Goal: Information Seeking & Learning: Find specific fact

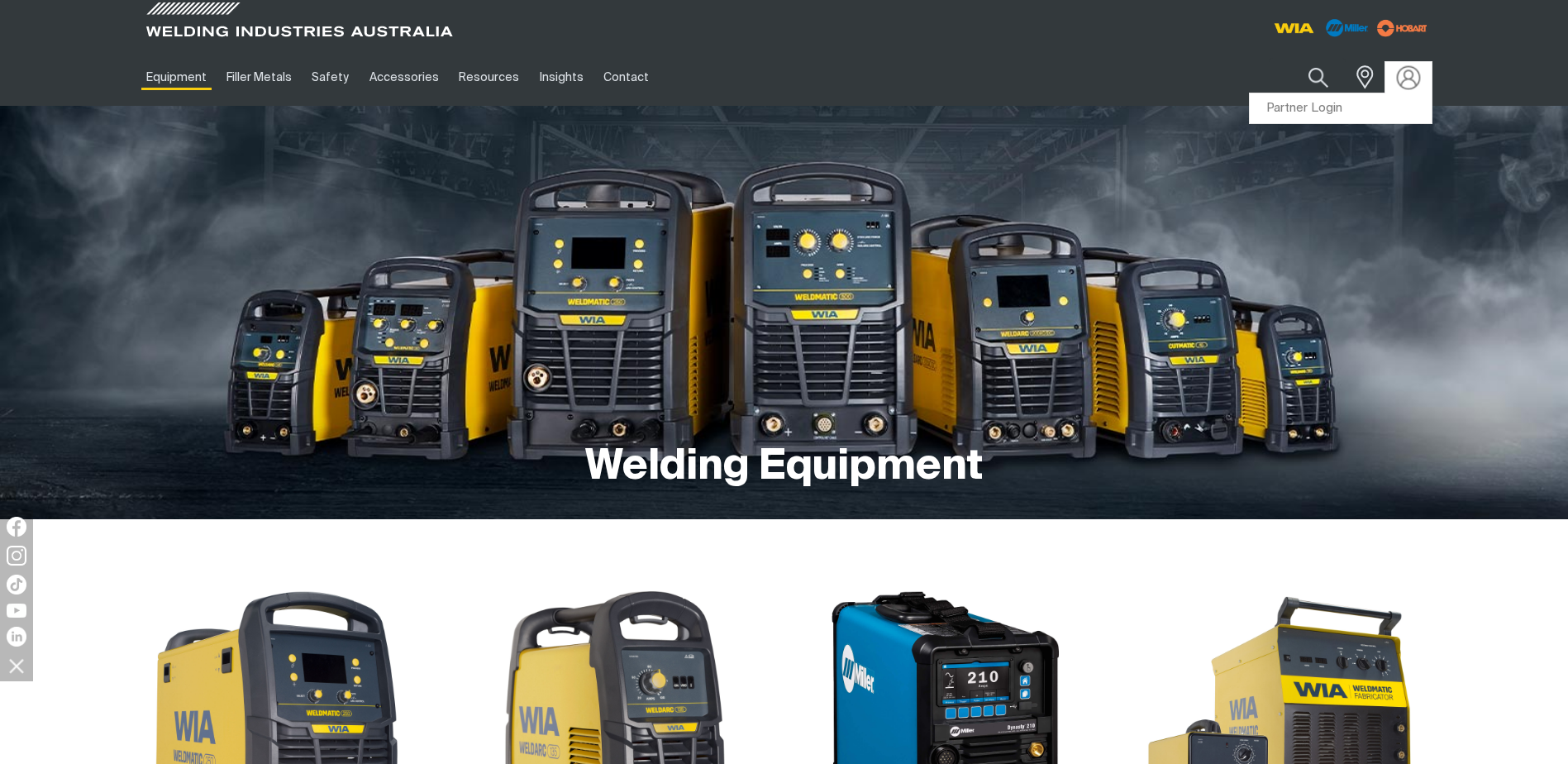
click at [1405, 72] on img at bounding box center [1408, 77] width 24 height 24
click at [1314, 109] on link "Partner Login" at bounding box center [1341, 109] width 182 height 31
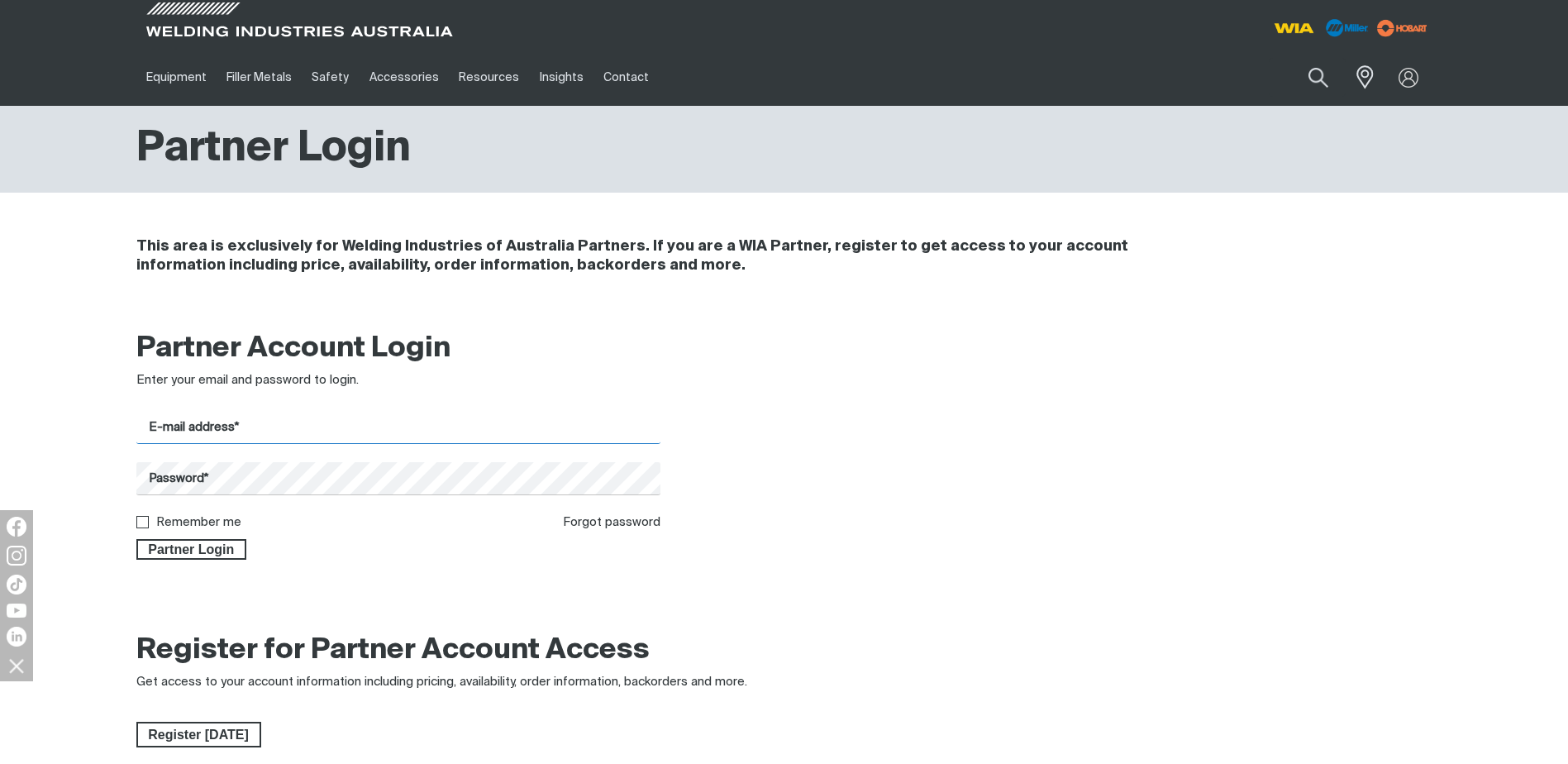
type input "[EMAIL_ADDRESS][DOMAIN_NAME]"
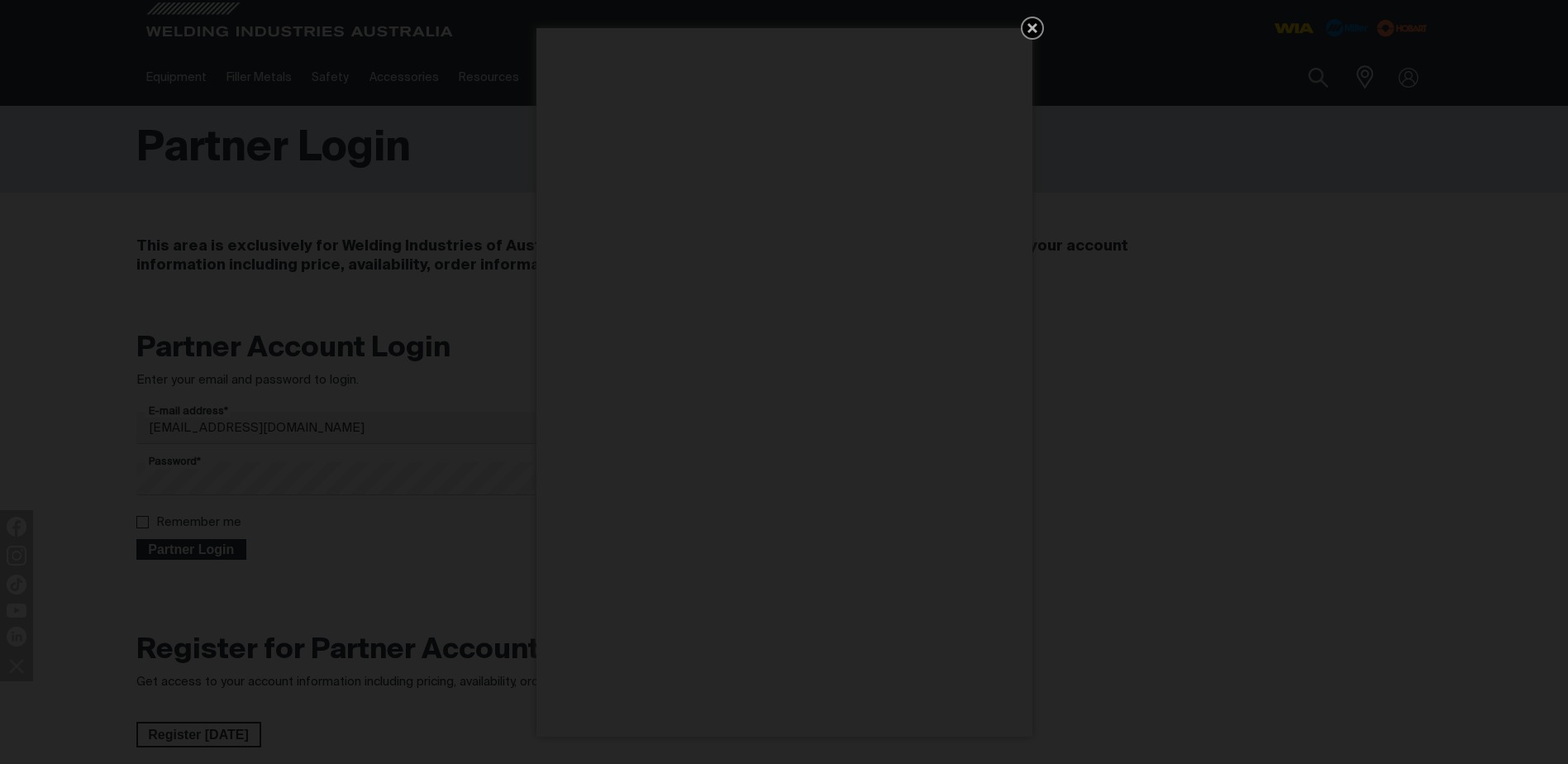
click at [194, 548] on div "Get 5 WIA Welding Guides Free!" at bounding box center [784, 382] width 1568 height 764
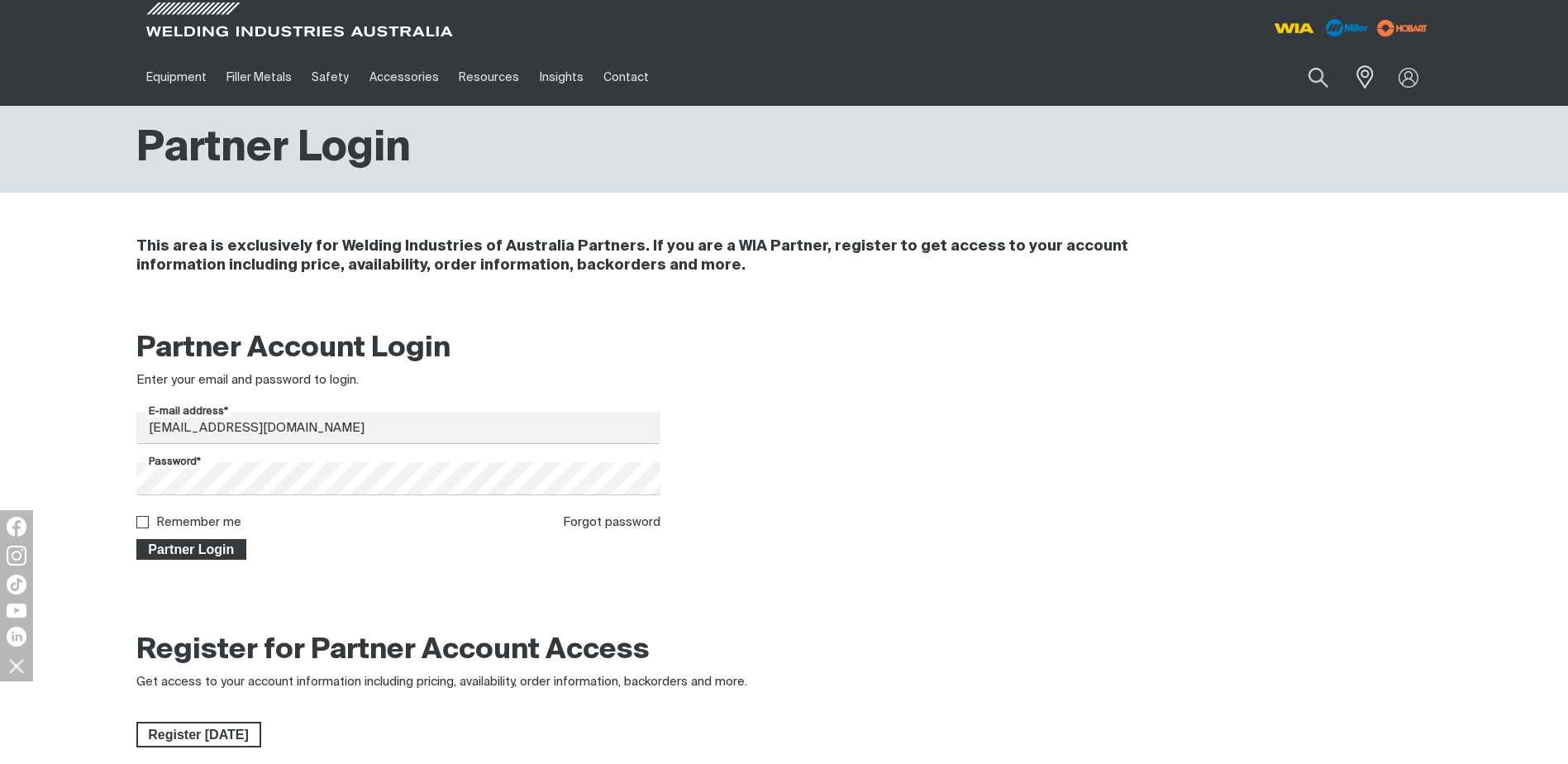
click at [167, 547] on span "Partner Login" at bounding box center [192, 550] width 108 height 22
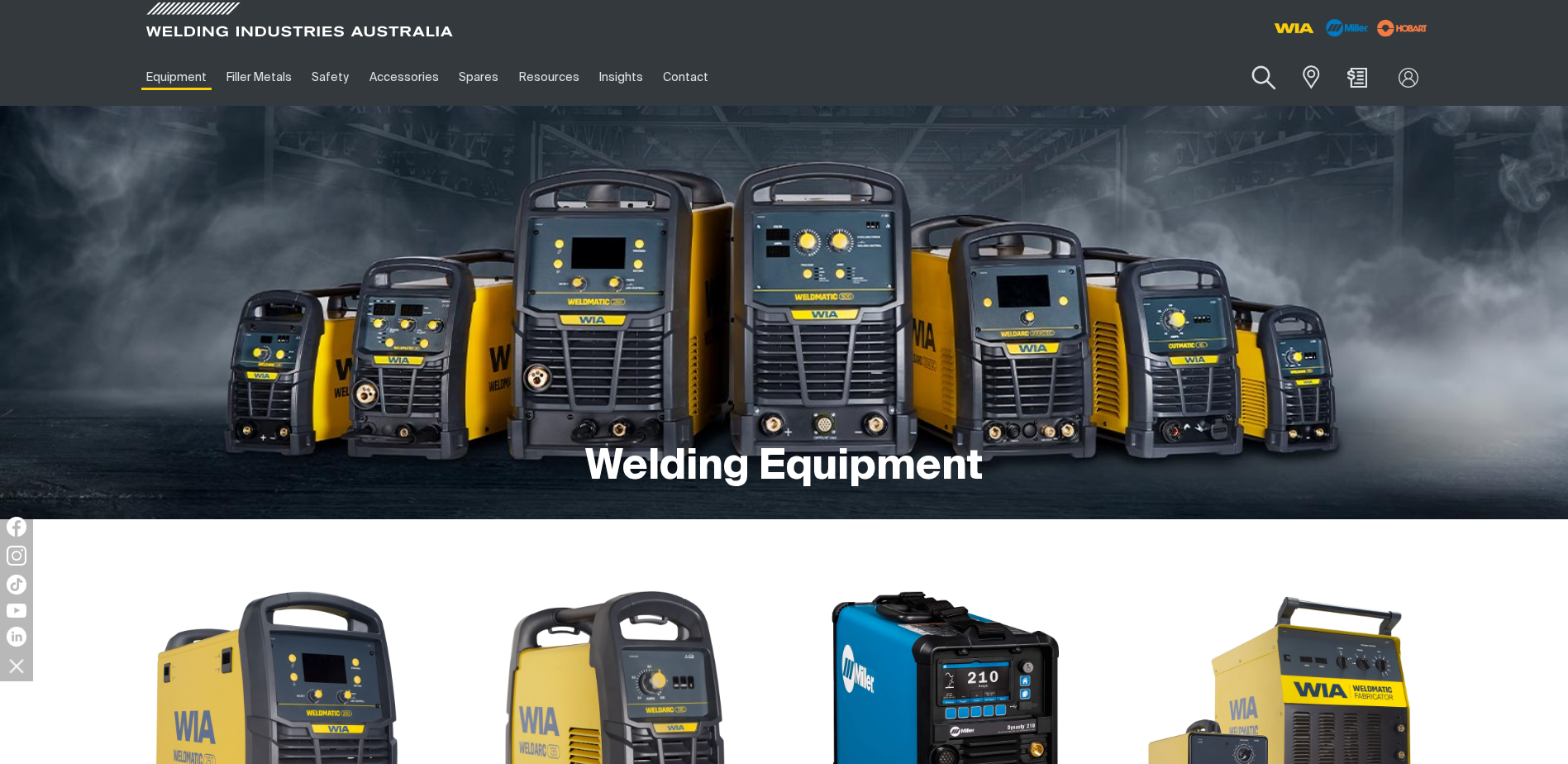
click at [1260, 72] on button "Search products" at bounding box center [1265, 78] width 67 height 47
click at [1157, 79] on input "Search" at bounding box center [1164, 77] width 254 height 37
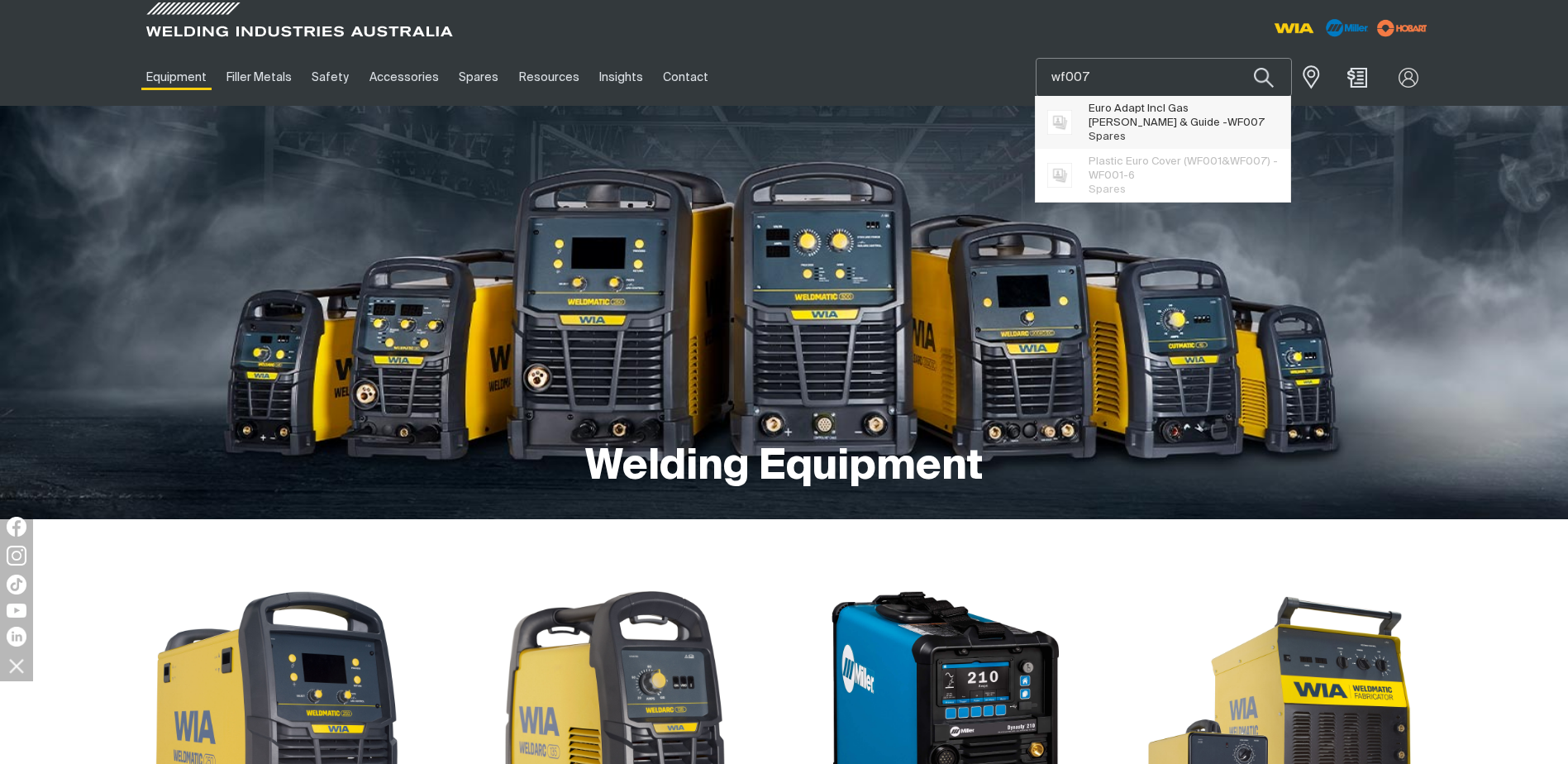
type input "wf007"
click at [1145, 110] on span "Euro Adapt Incl Gas [PERSON_NAME] & Guide - WF007" at bounding box center [1183, 115] width 189 height 28
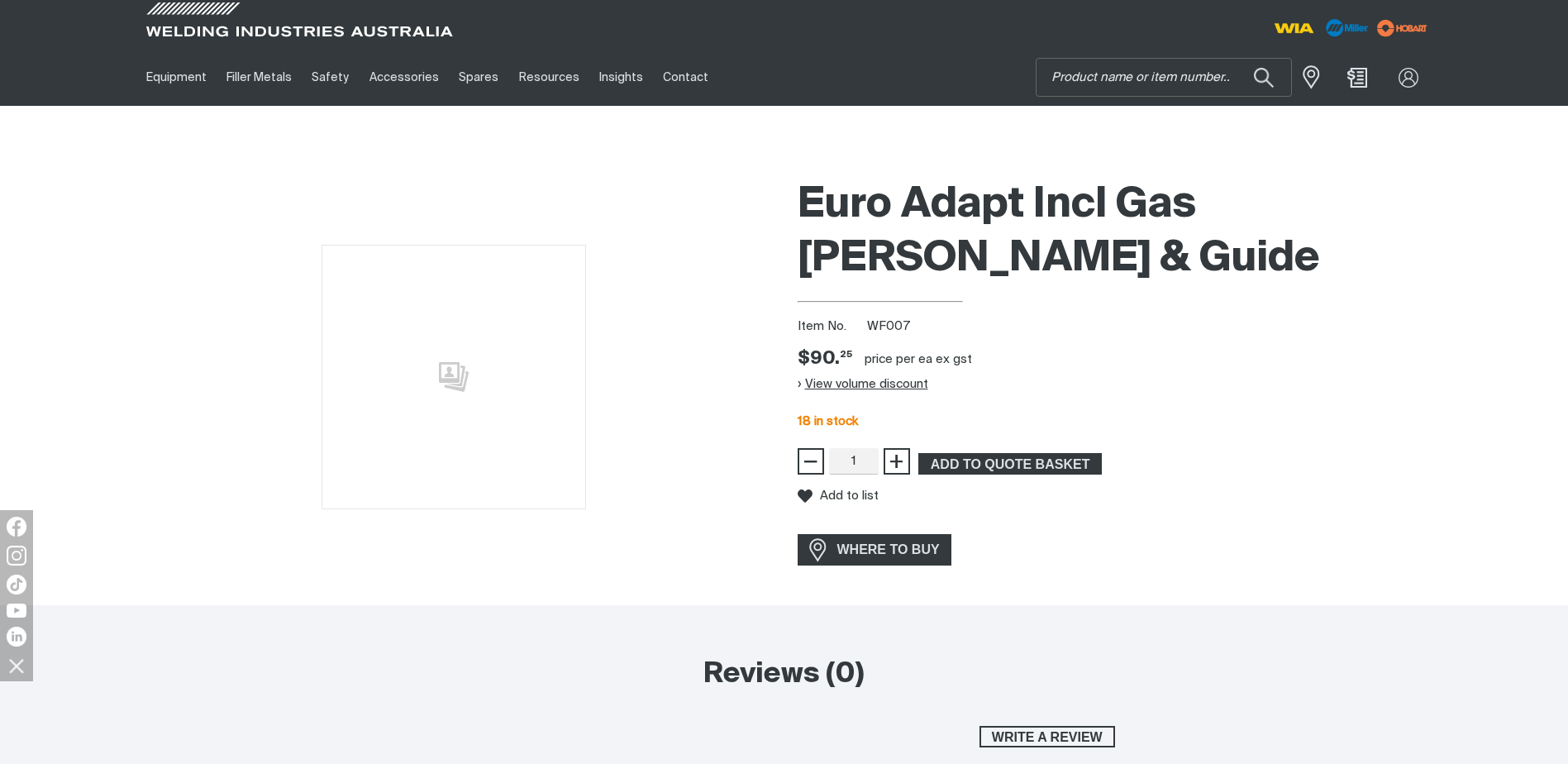
click at [837, 383] on button "View volume discount" at bounding box center [863, 384] width 130 height 26
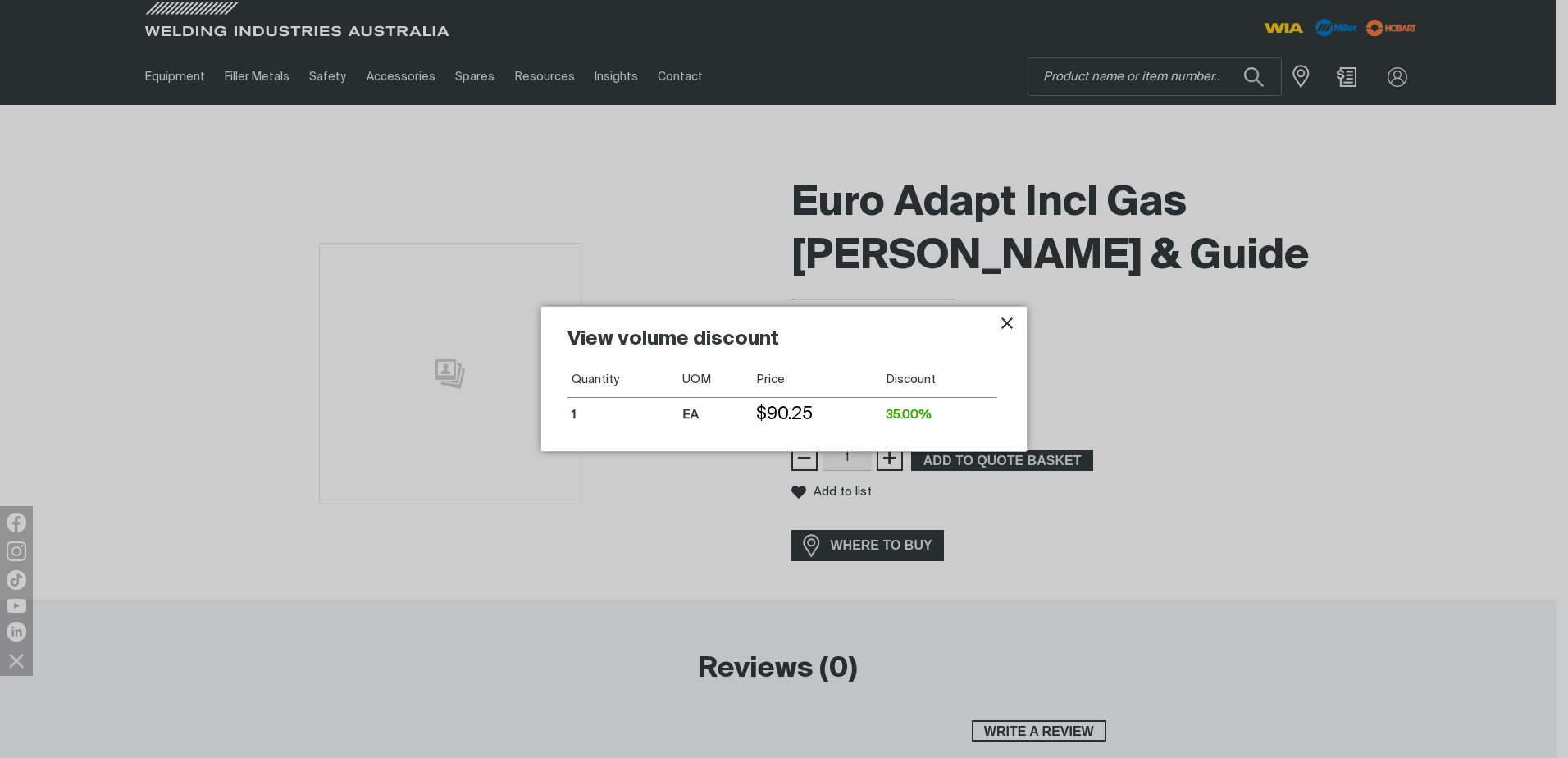
click at [1009, 322] on icon "Close pop-up overlay" at bounding box center [1007, 323] width 12 height 12
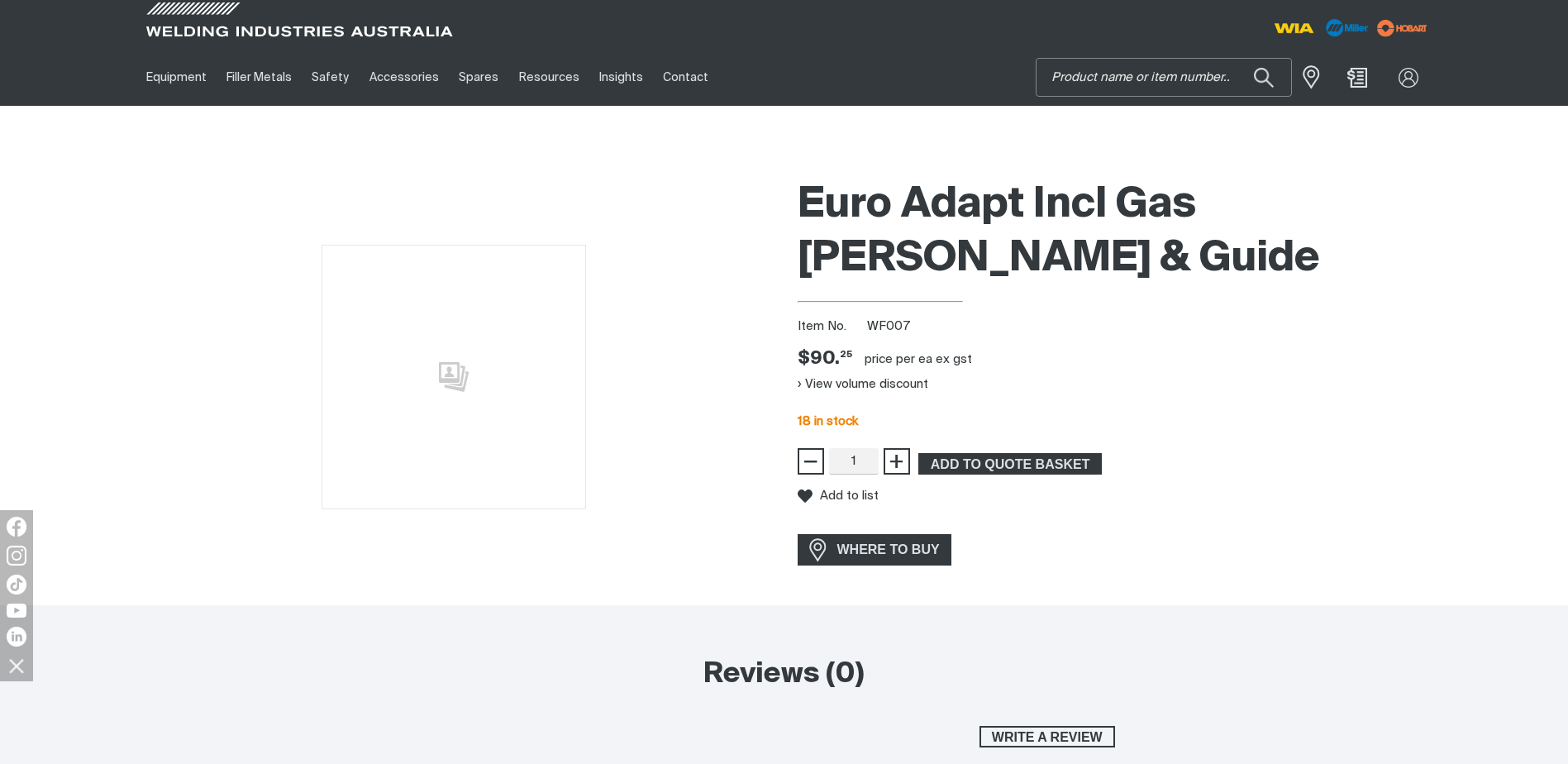
click at [1106, 69] on input "Search" at bounding box center [1164, 77] width 254 height 37
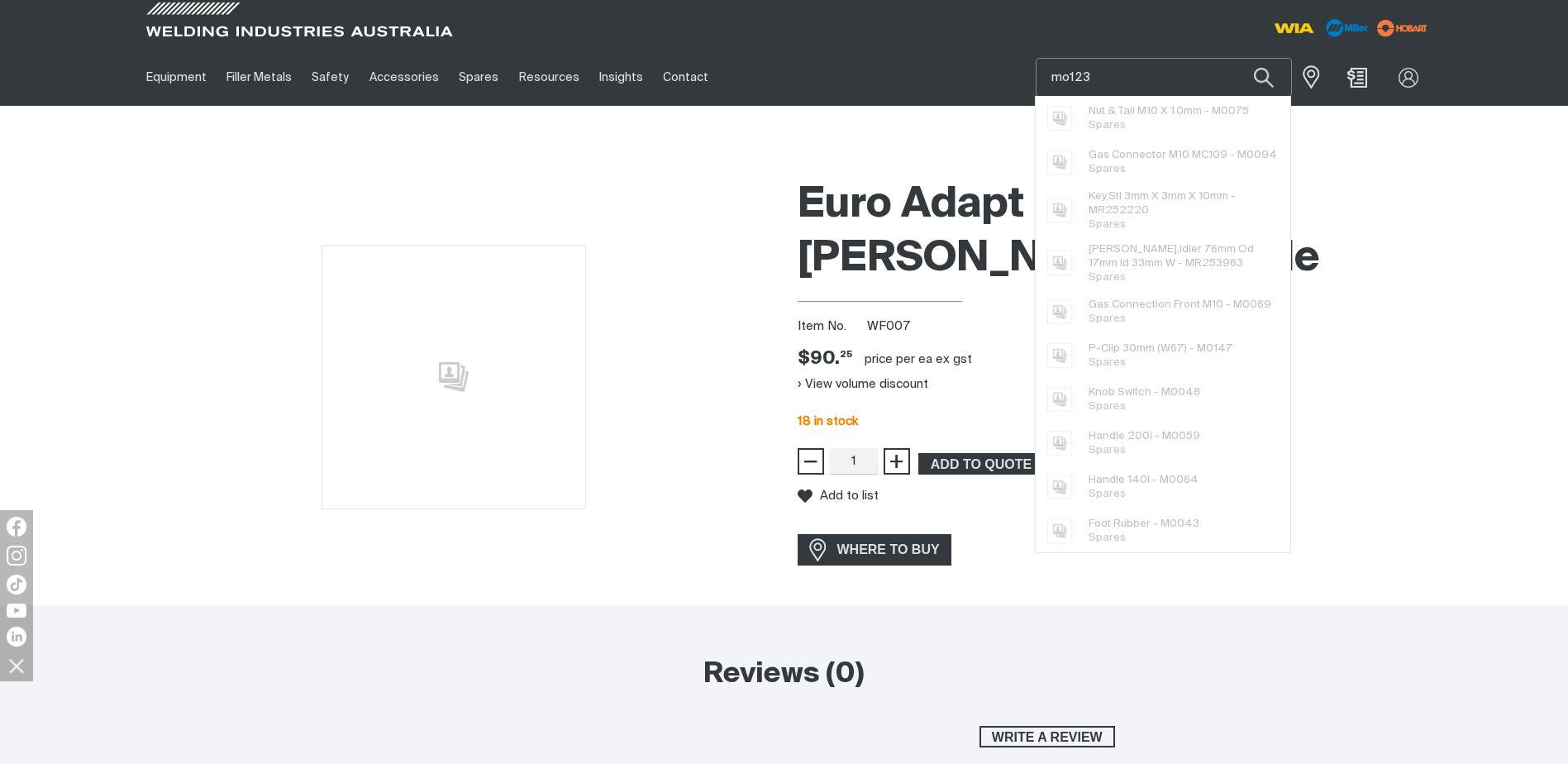
type input "mo123"
click at [1236, 58] on button "Search products" at bounding box center [1264, 77] width 56 height 39
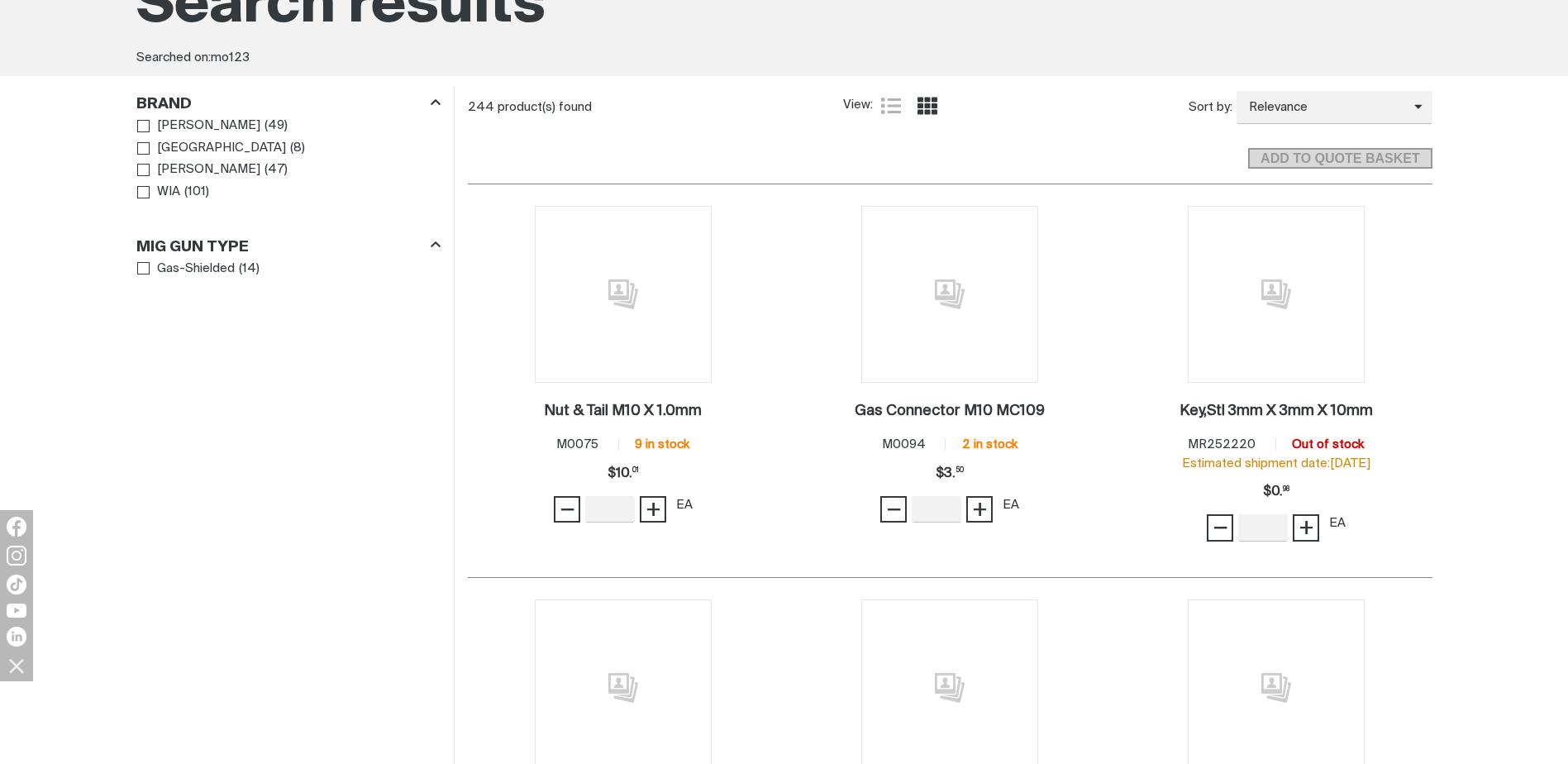
scroll to position [248, 0]
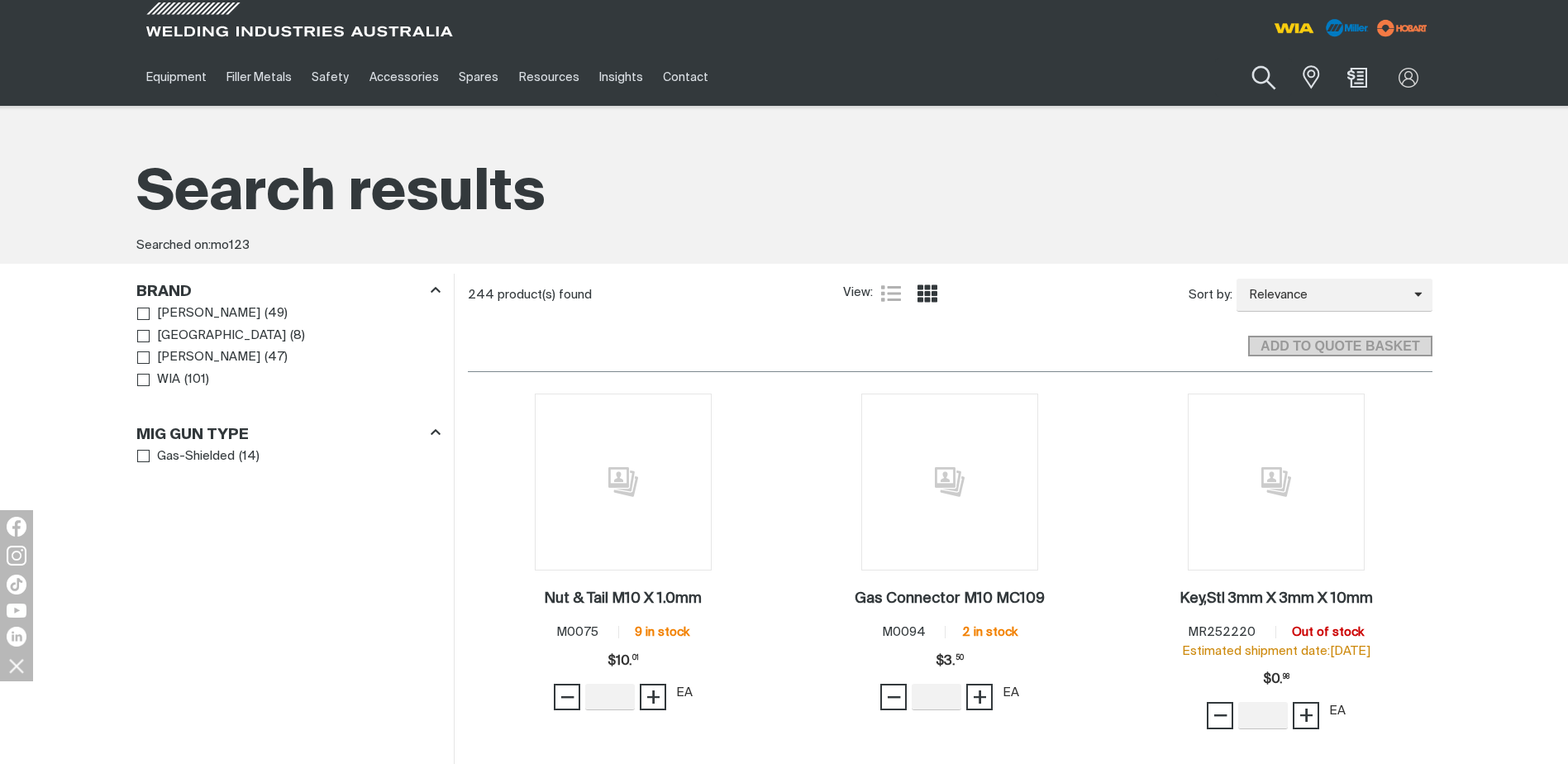
click at [1262, 80] on button "Search products" at bounding box center [1265, 78] width 67 height 47
drag, startPoint x: 1133, startPoint y: 81, endPoint x: 1046, endPoint y: 81, distance: 87.0
click at [1046, 81] on input "mo123" at bounding box center [1164, 77] width 254 height 37
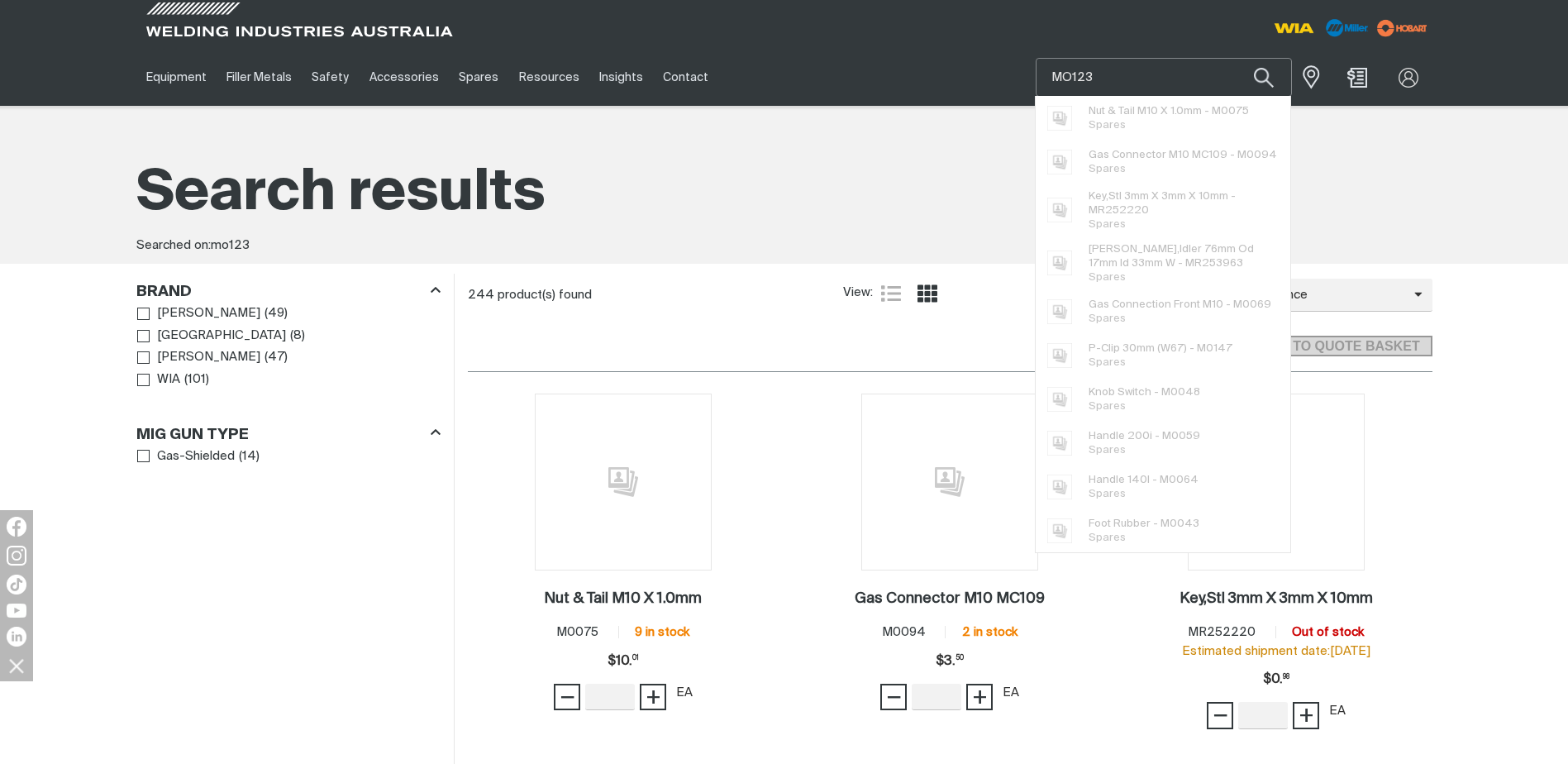
click at [1073, 75] on input "MO123" at bounding box center [1164, 77] width 254 height 37
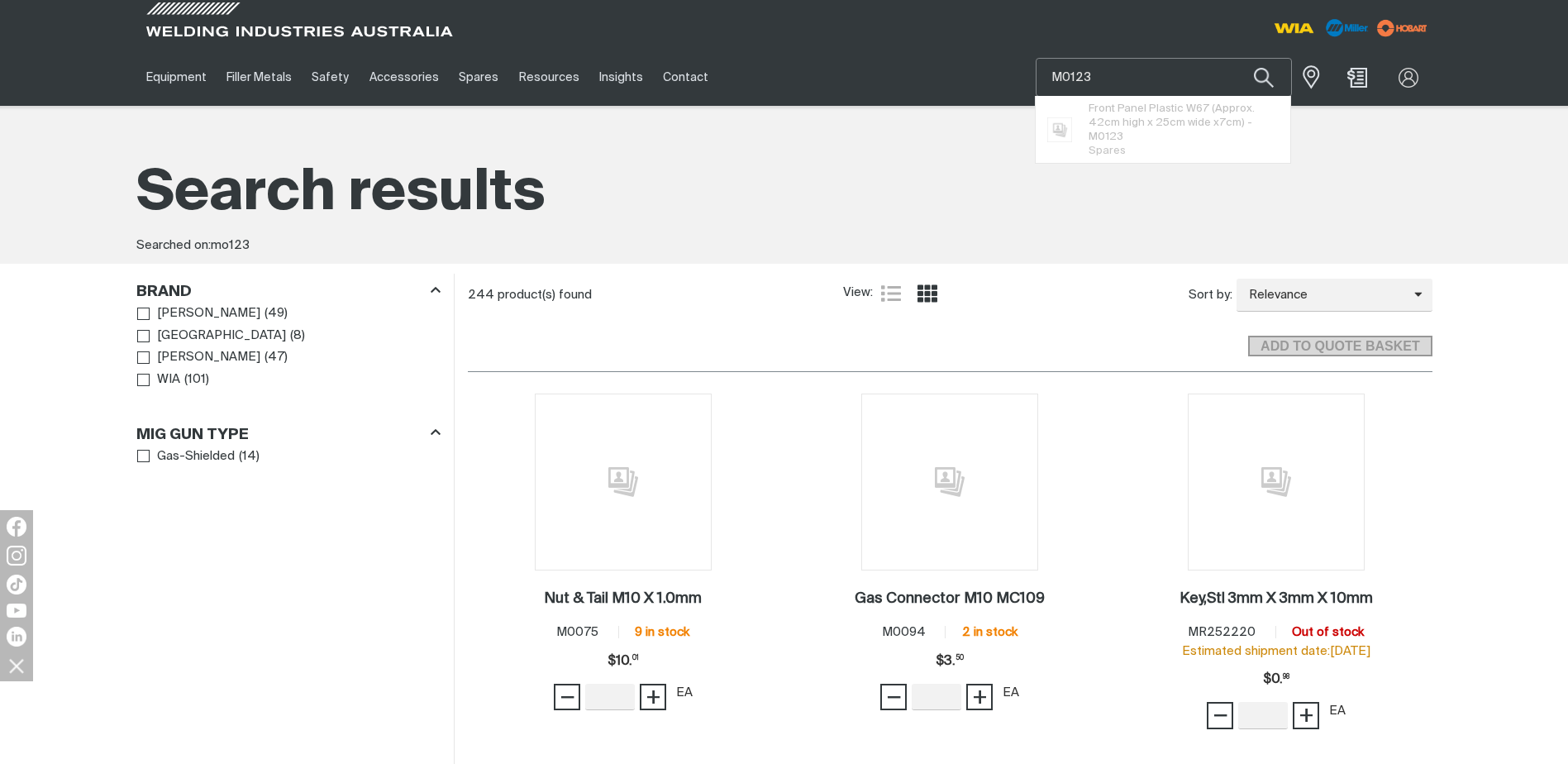
type input "M0123"
click at [1236, 58] on button "Search products" at bounding box center [1264, 77] width 56 height 39
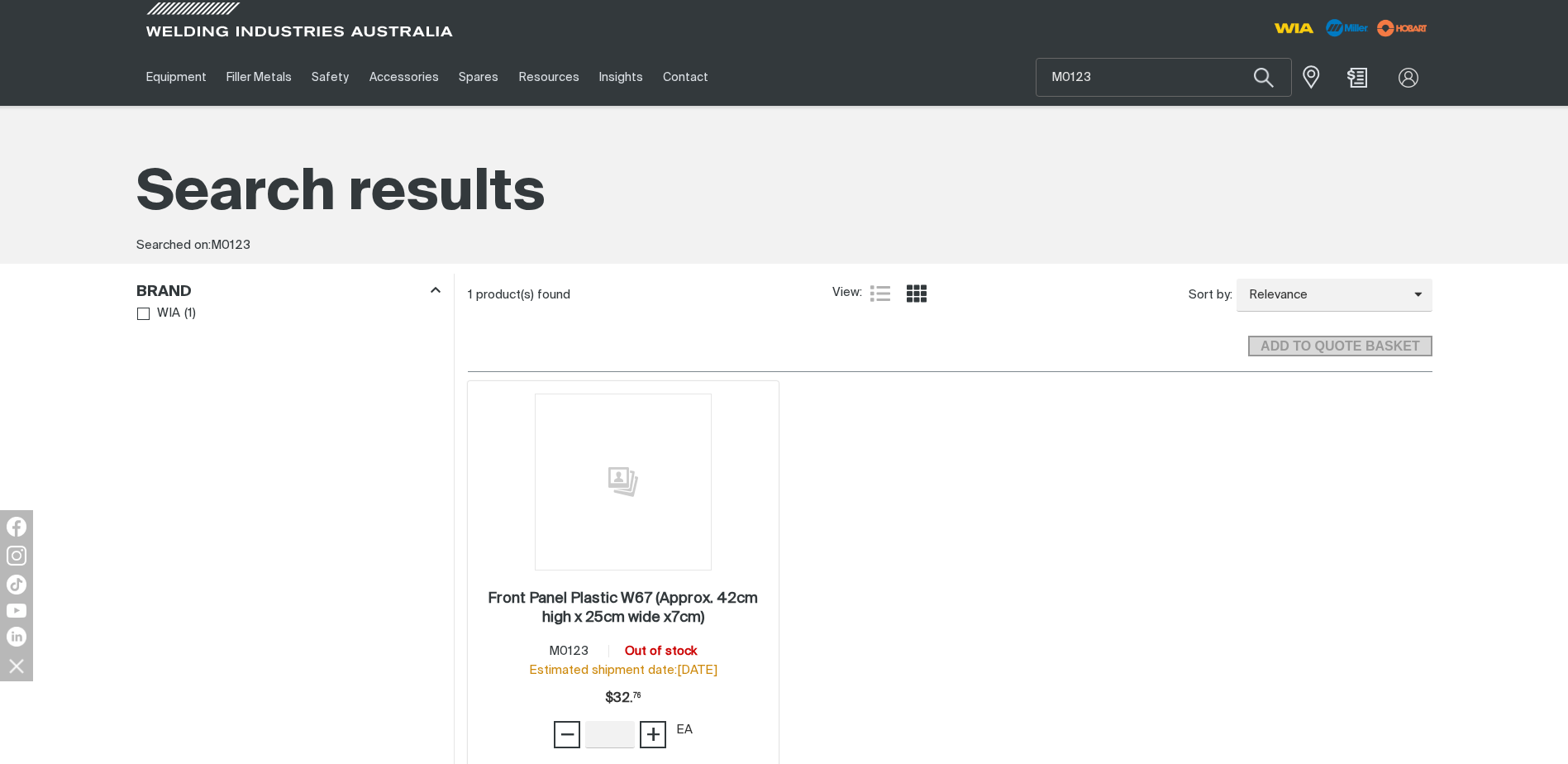
click at [637, 661] on div "Item No. M0123 Out of stock Estimated shipment date: [DATE]" at bounding box center [623, 661] width 188 height 37
click at [620, 612] on h2 "Front Panel Plastic W67 (Approx. 42cm high x 25cm wide x7cm) ." at bounding box center [622, 607] width 271 height 33
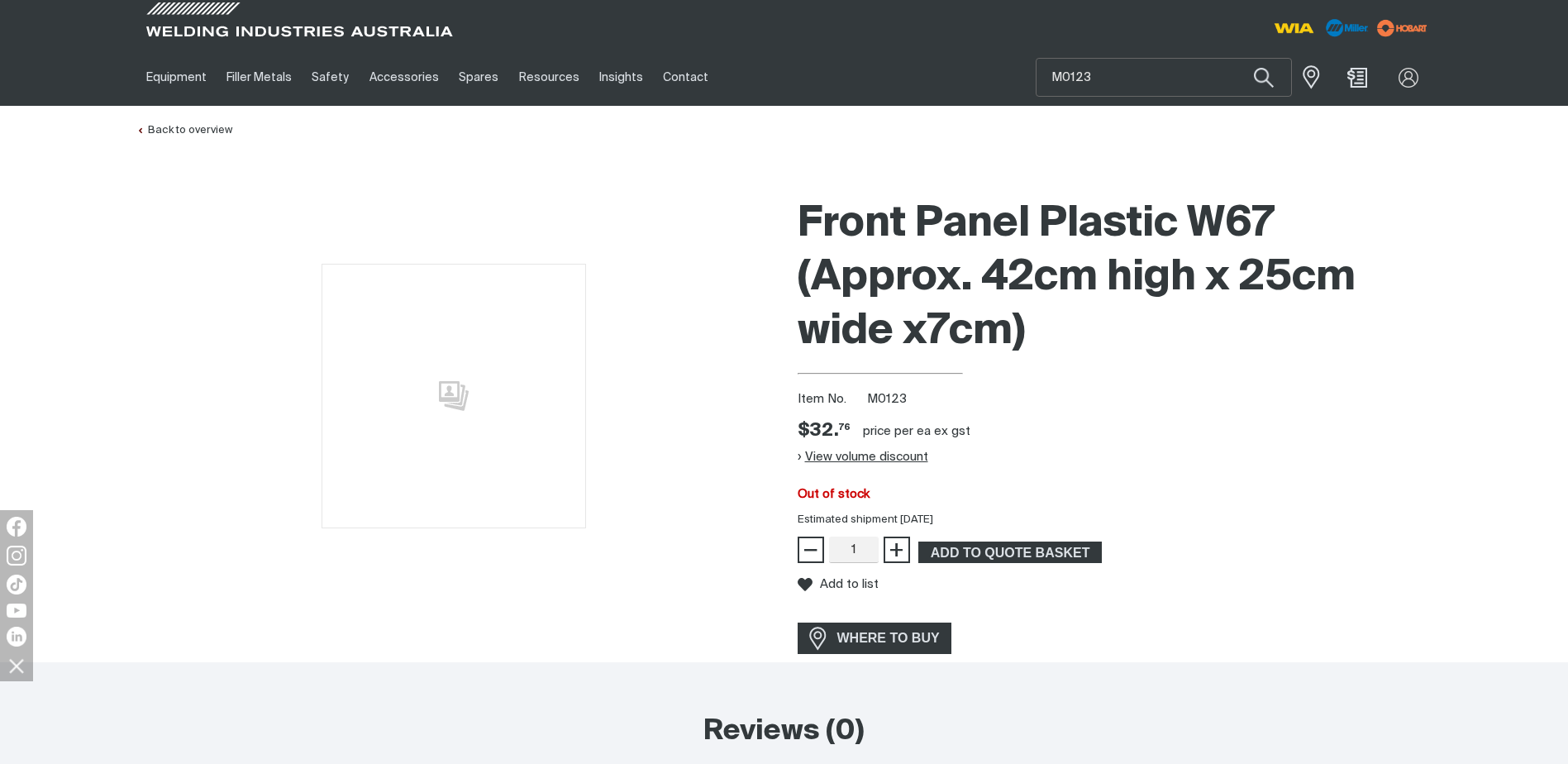
click at [858, 458] on button "View volume discount" at bounding box center [863, 456] width 130 height 26
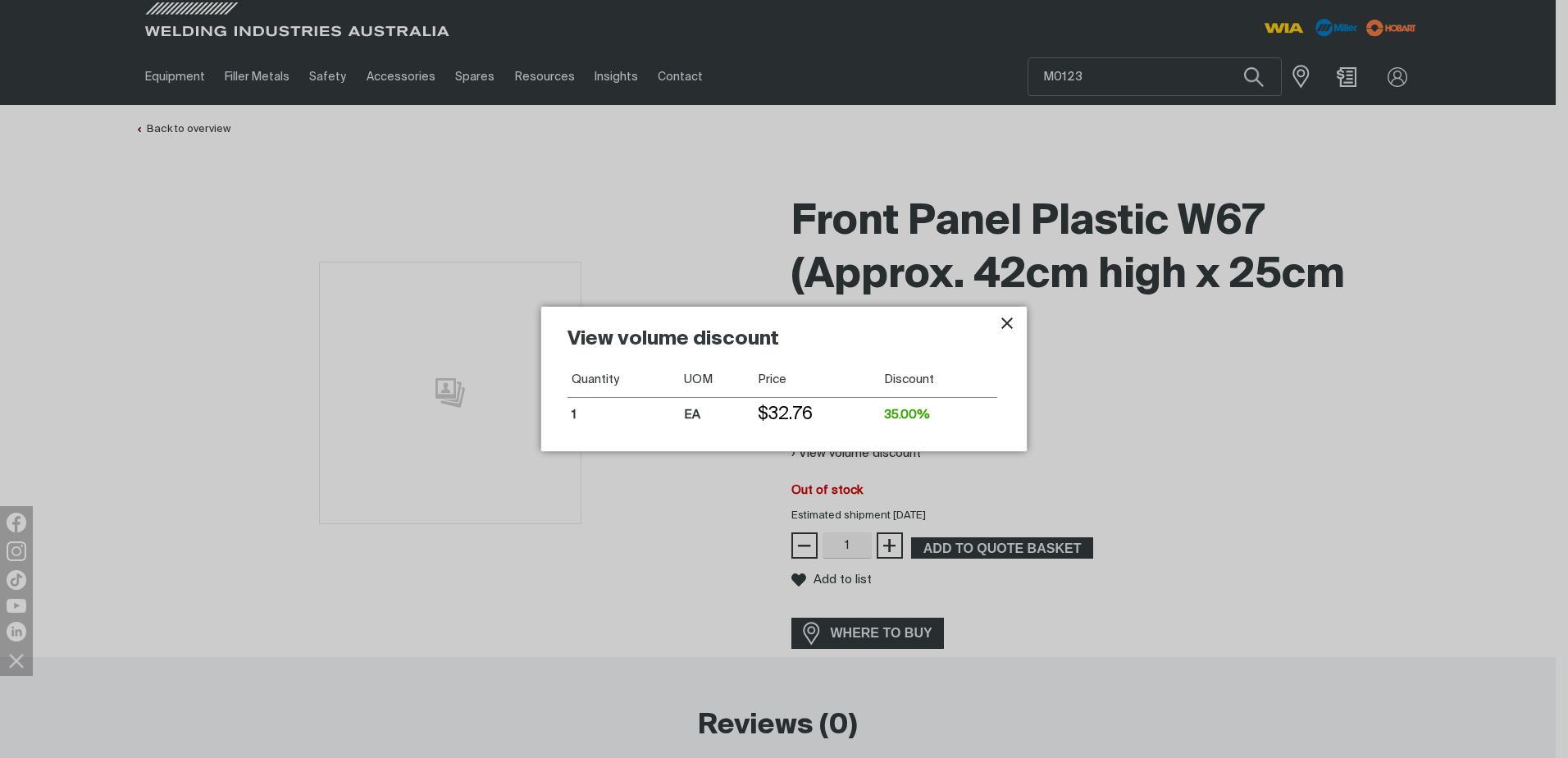
click at [1380, 83] on div at bounding box center [784, 379] width 1568 height 758
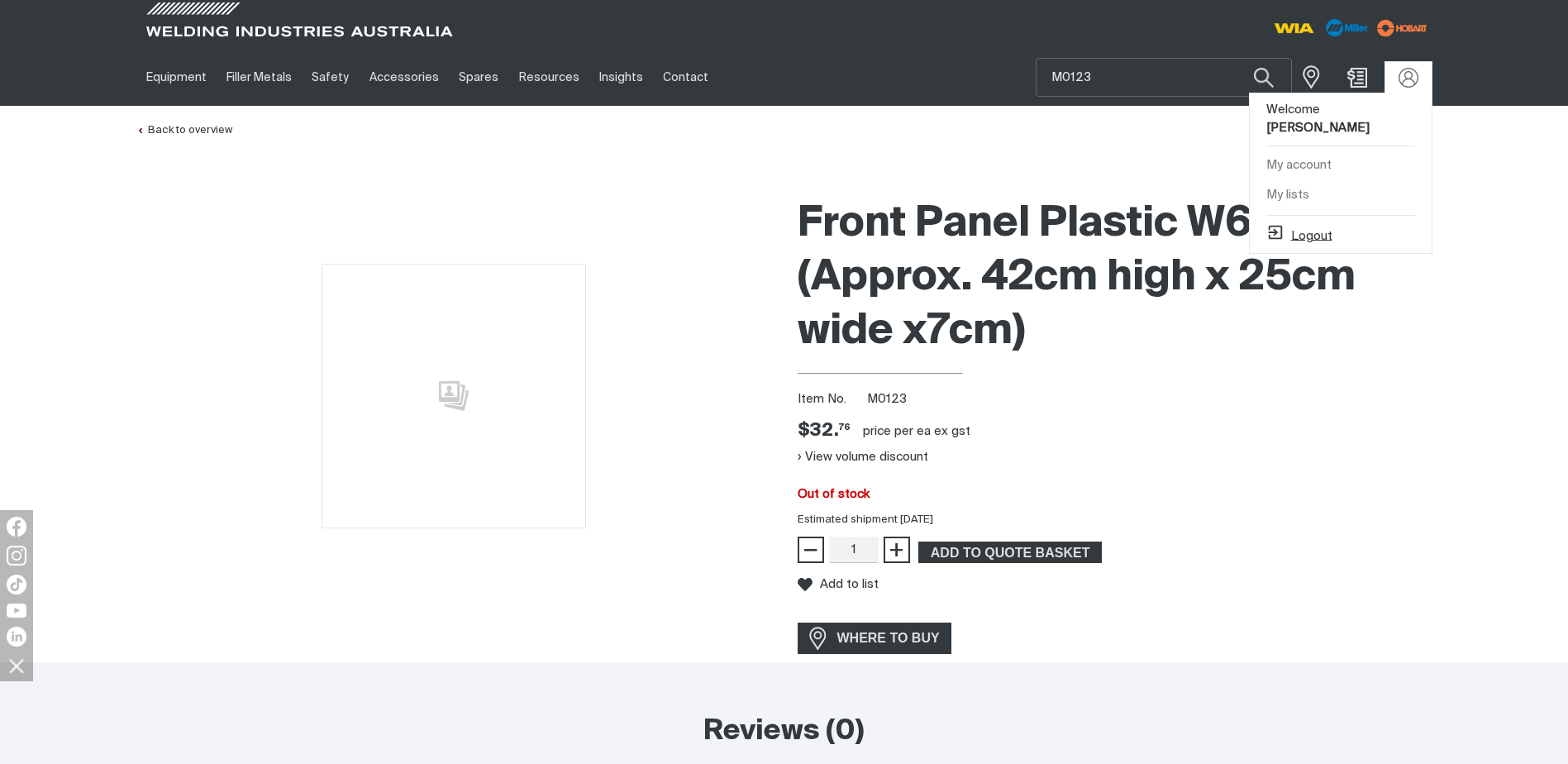
click at [1326, 232] on button "Logout" at bounding box center [1299, 234] width 66 height 20
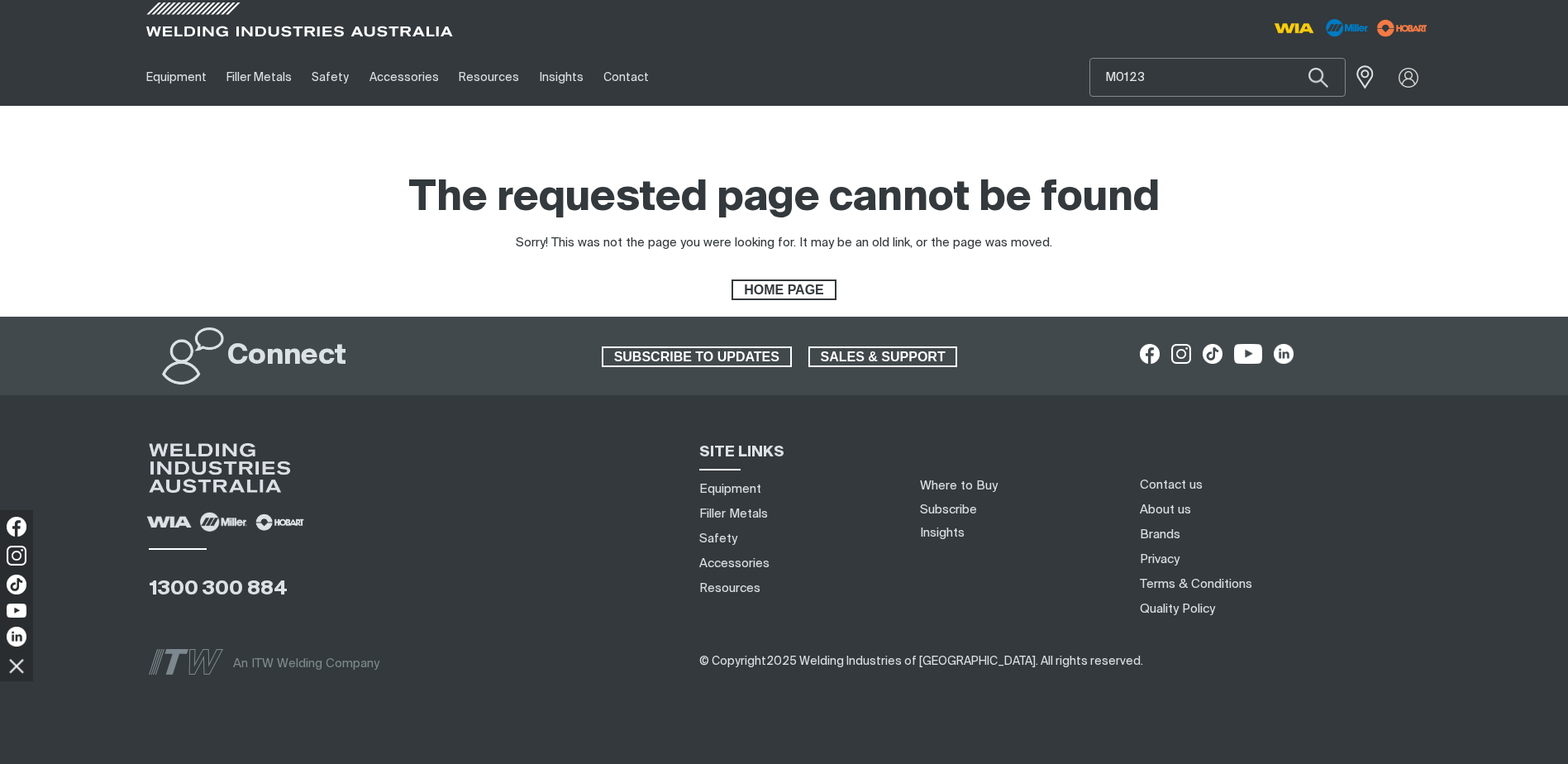
click at [1183, 72] on input "M0123" at bounding box center [1217, 77] width 254 height 37
click at [1290, 58] on button "Search products" at bounding box center [1318, 77] width 56 height 39
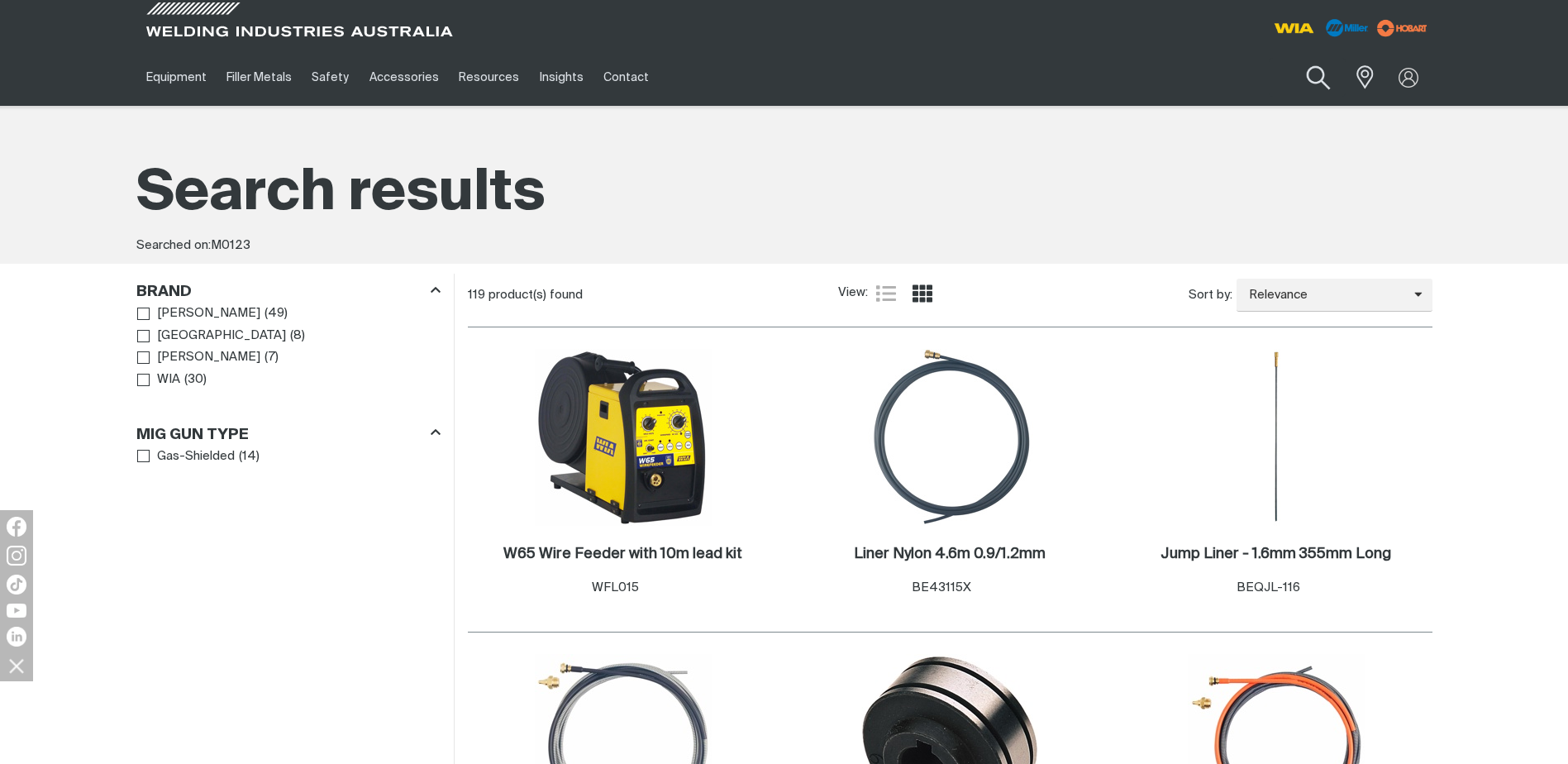
click at [1323, 74] on button "Search products" at bounding box center [1318, 78] width 67 height 47
drag, startPoint x: 1126, startPoint y: 77, endPoint x: 1058, endPoint y: 81, distance: 68.1
click at [1058, 81] on div "Equipment Stick Welders TIG Welders MIG Welders Multi-Process Welders Engine Dr…" at bounding box center [784, 77] width 1297 height 57
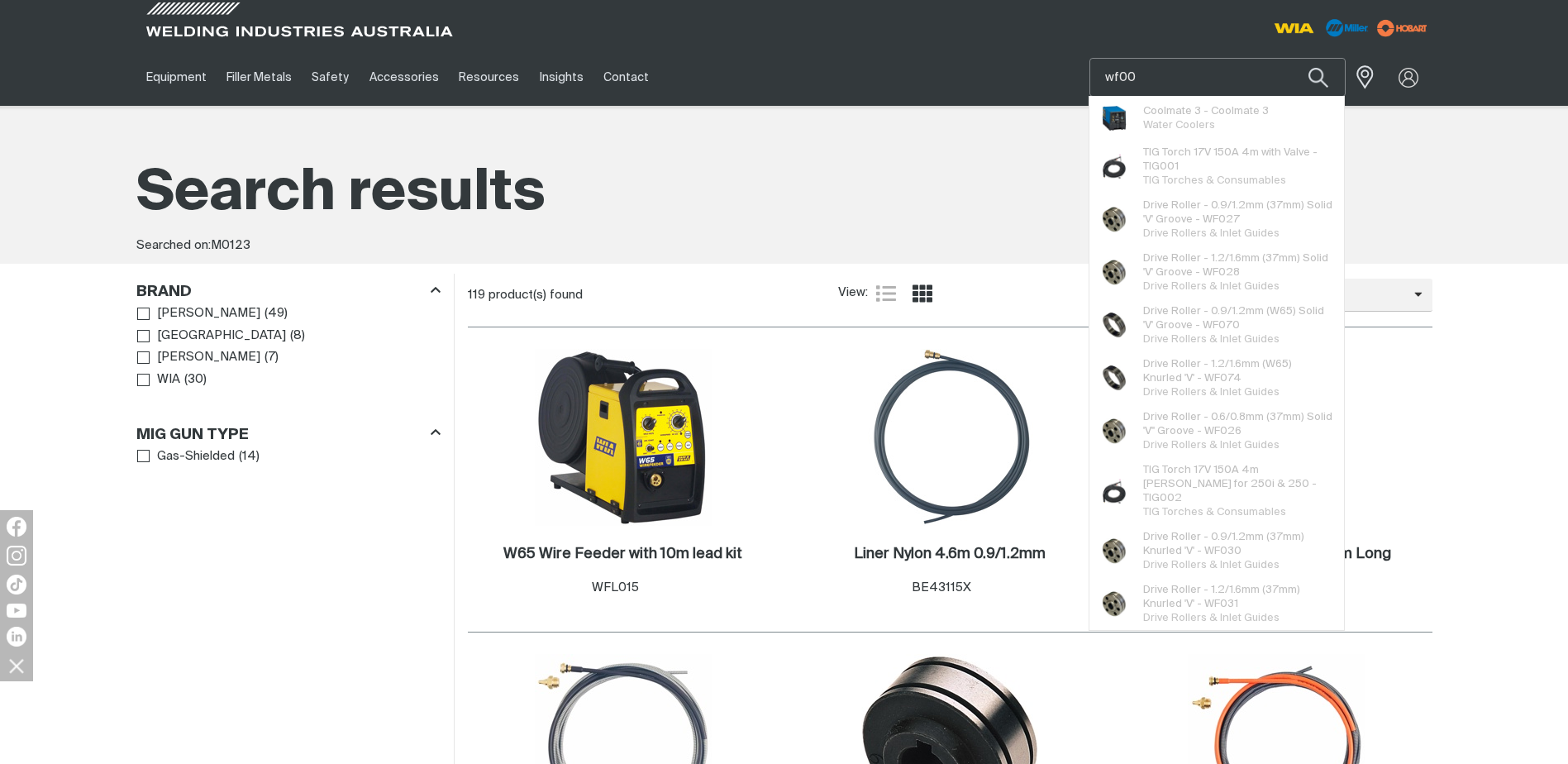
type input "wf007"
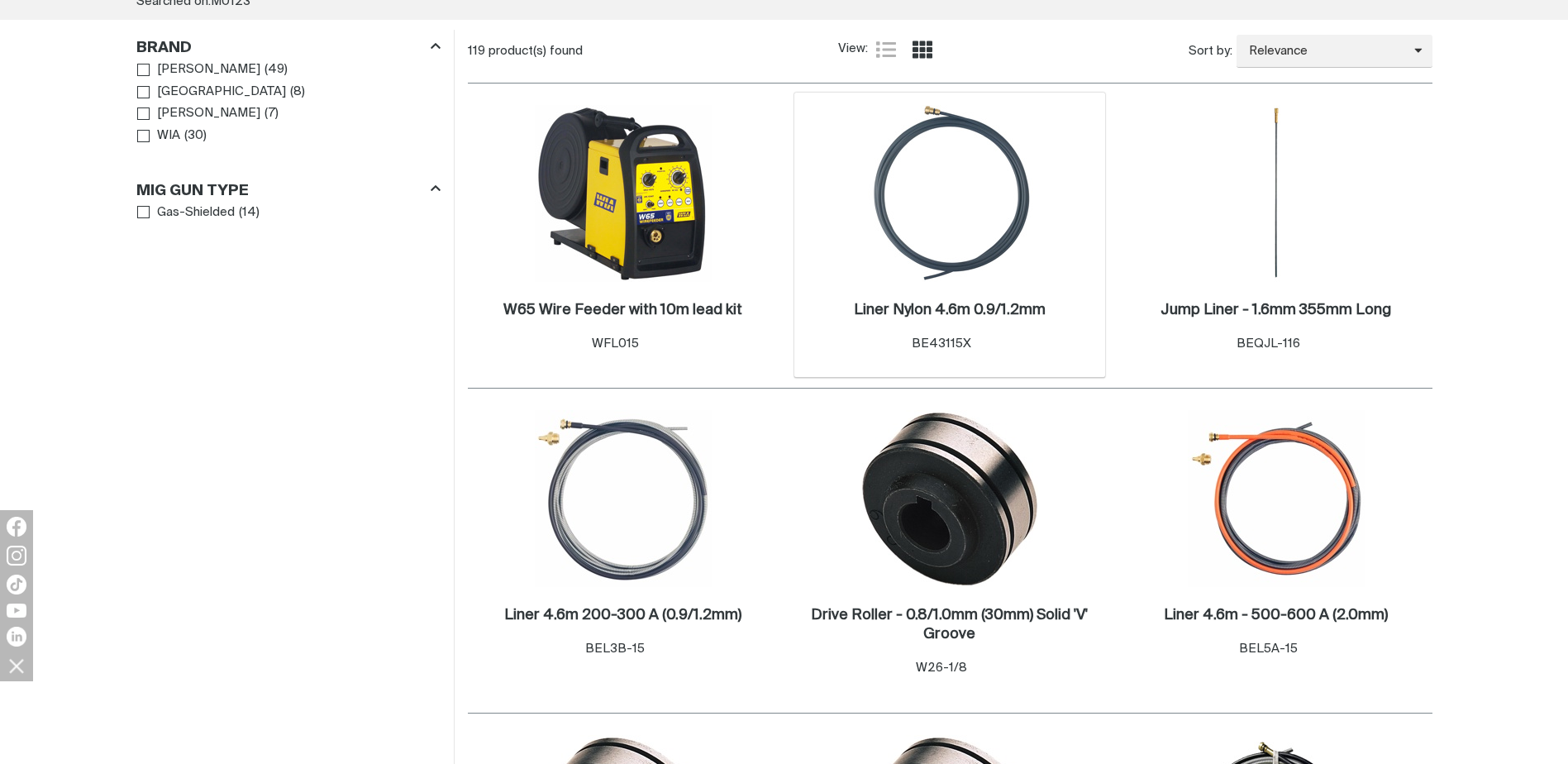
scroll to position [248, 0]
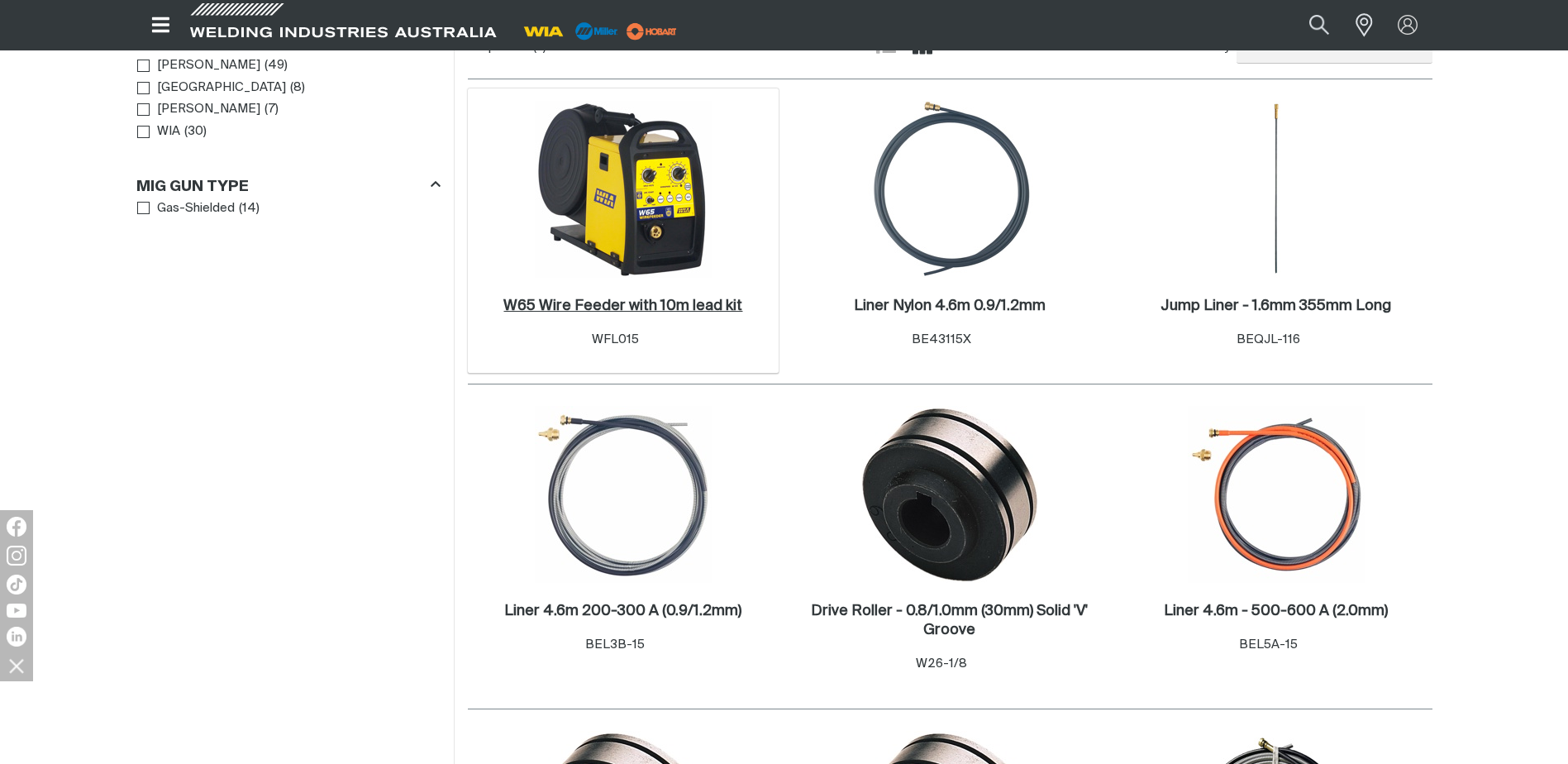
click at [657, 304] on h2 "W65 Wire Feeder with 10m lead kit ." at bounding box center [622, 306] width 239 height 14
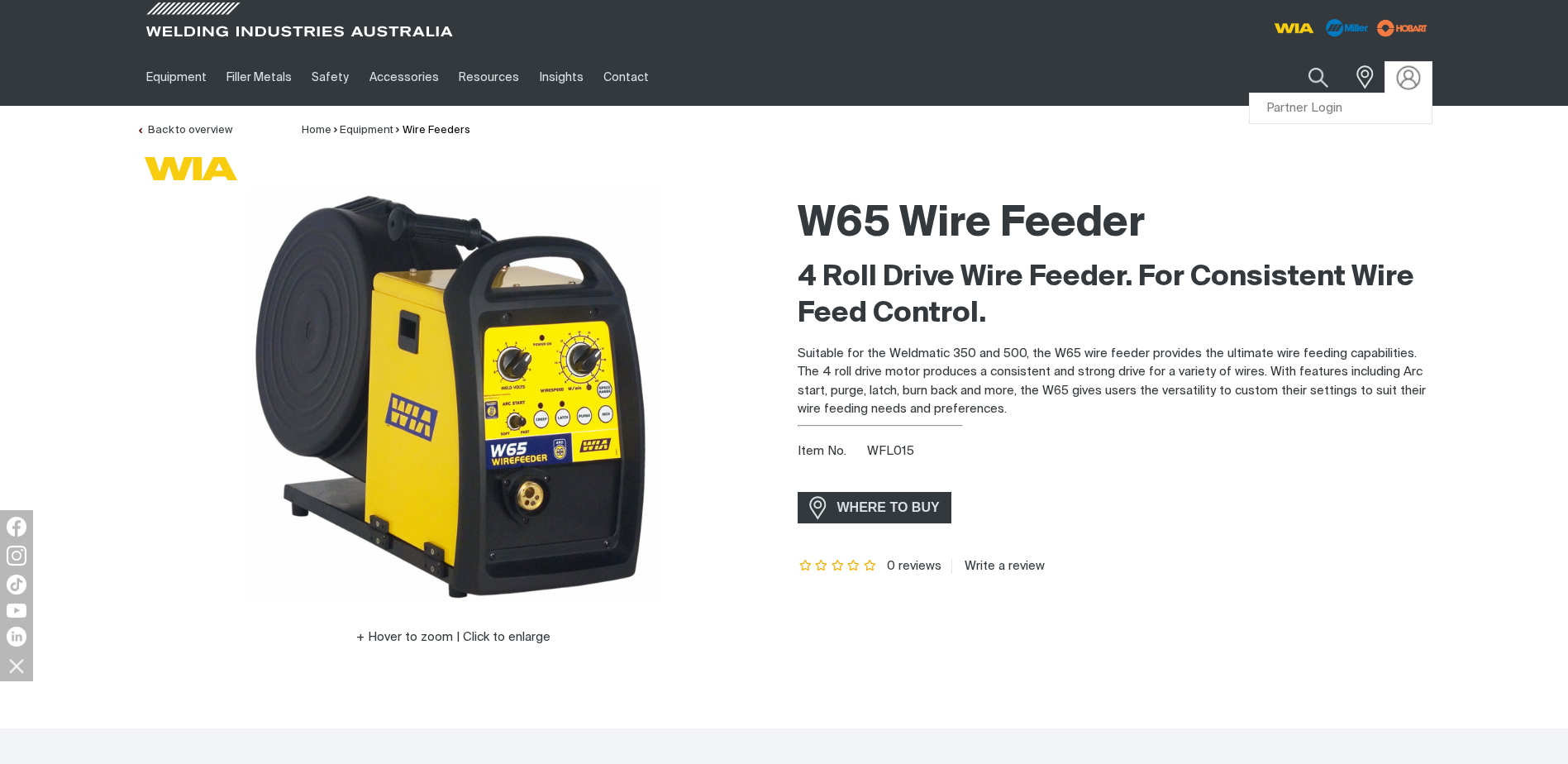
click at [1411, 80] on img at bounding box center [1408, 77] width 24 height 24
click at [1321, 100] on link "Partner Login" at bounding box center [1341, 109] width 182 height 31
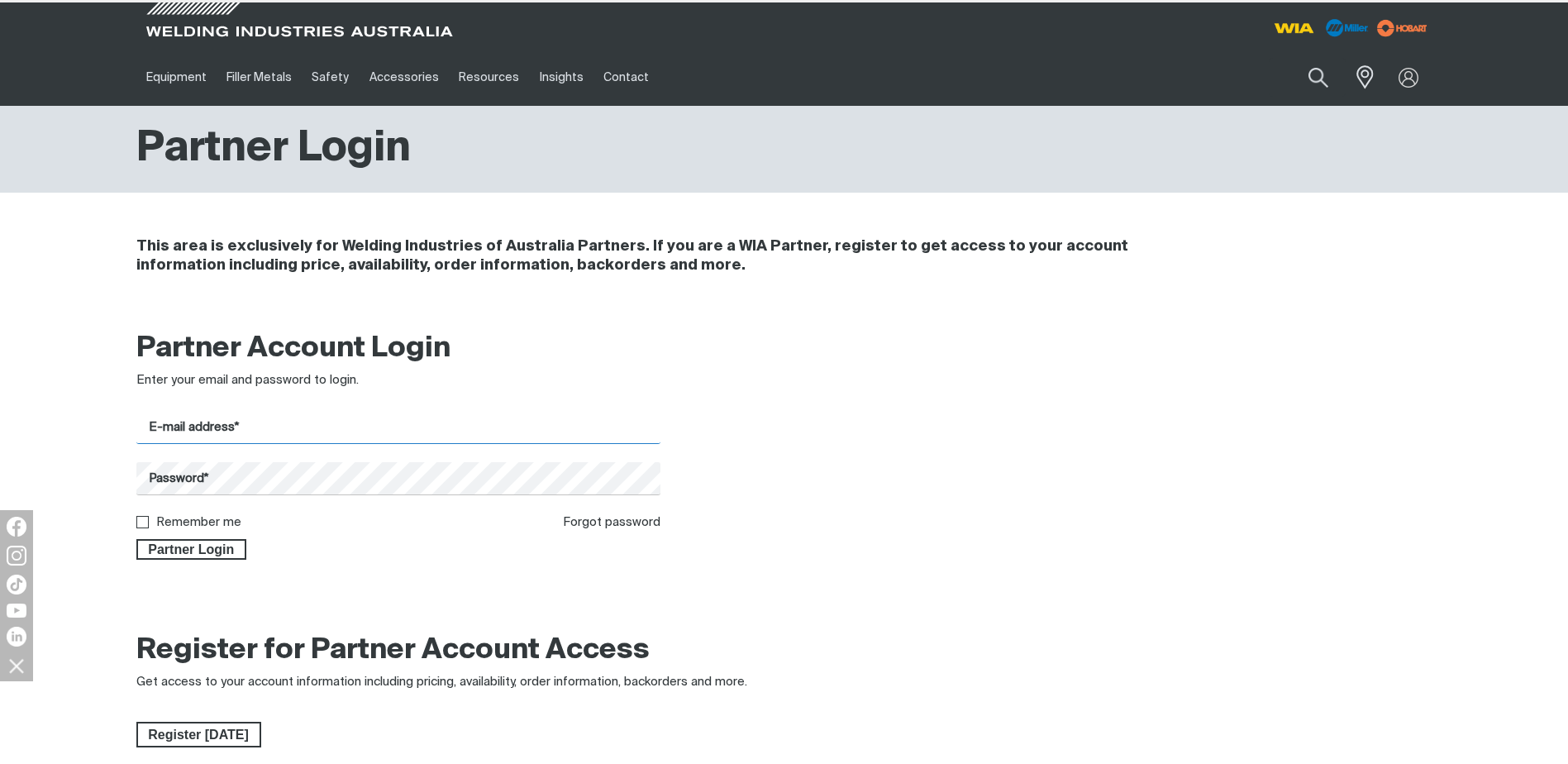
type input "[EMAIL_ADDRESS][DOMAIN_NAME]"
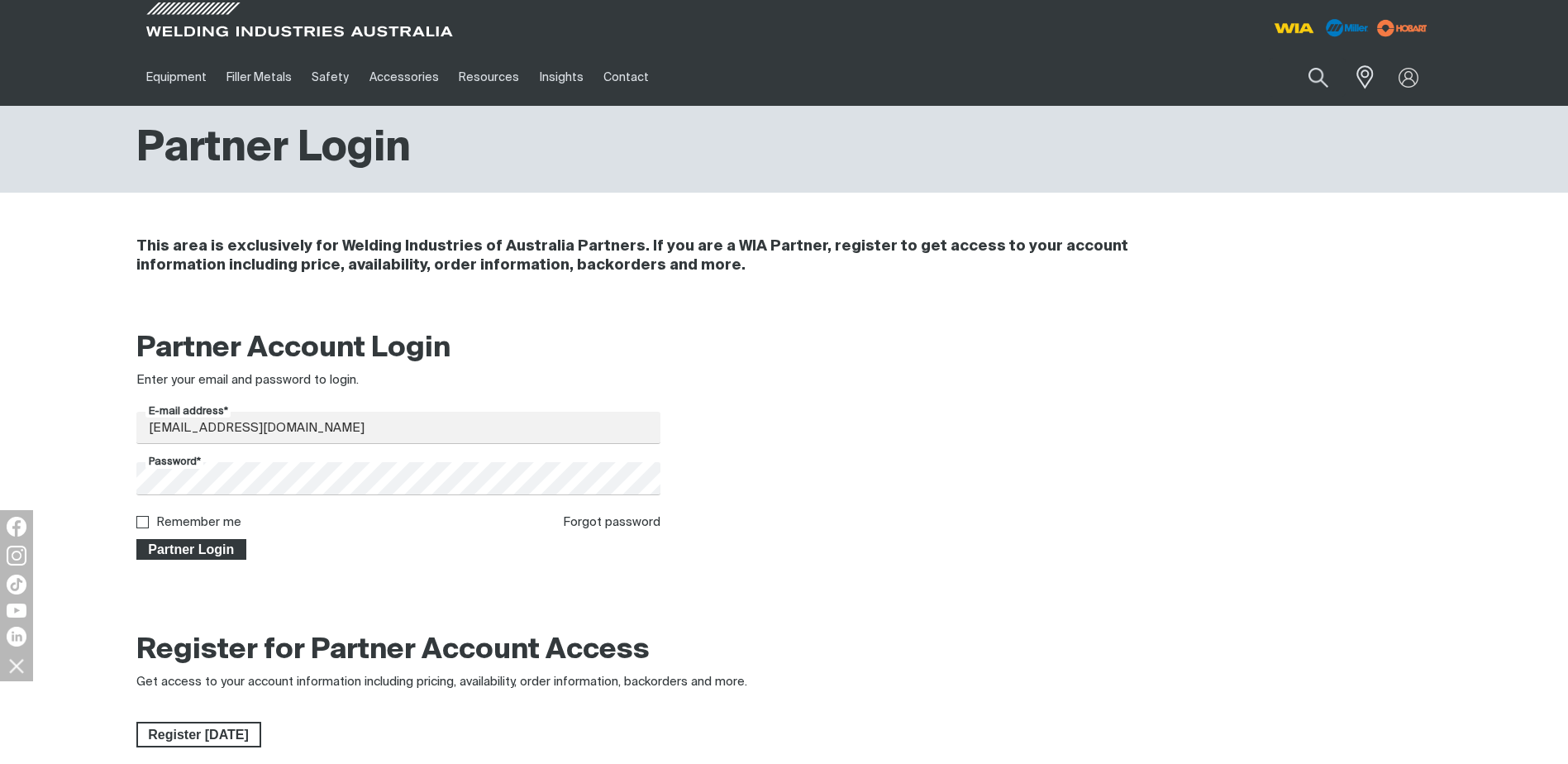
click at [177, 540] on span "Partner Login" at bounding box center [192, 550] width 108 height 22
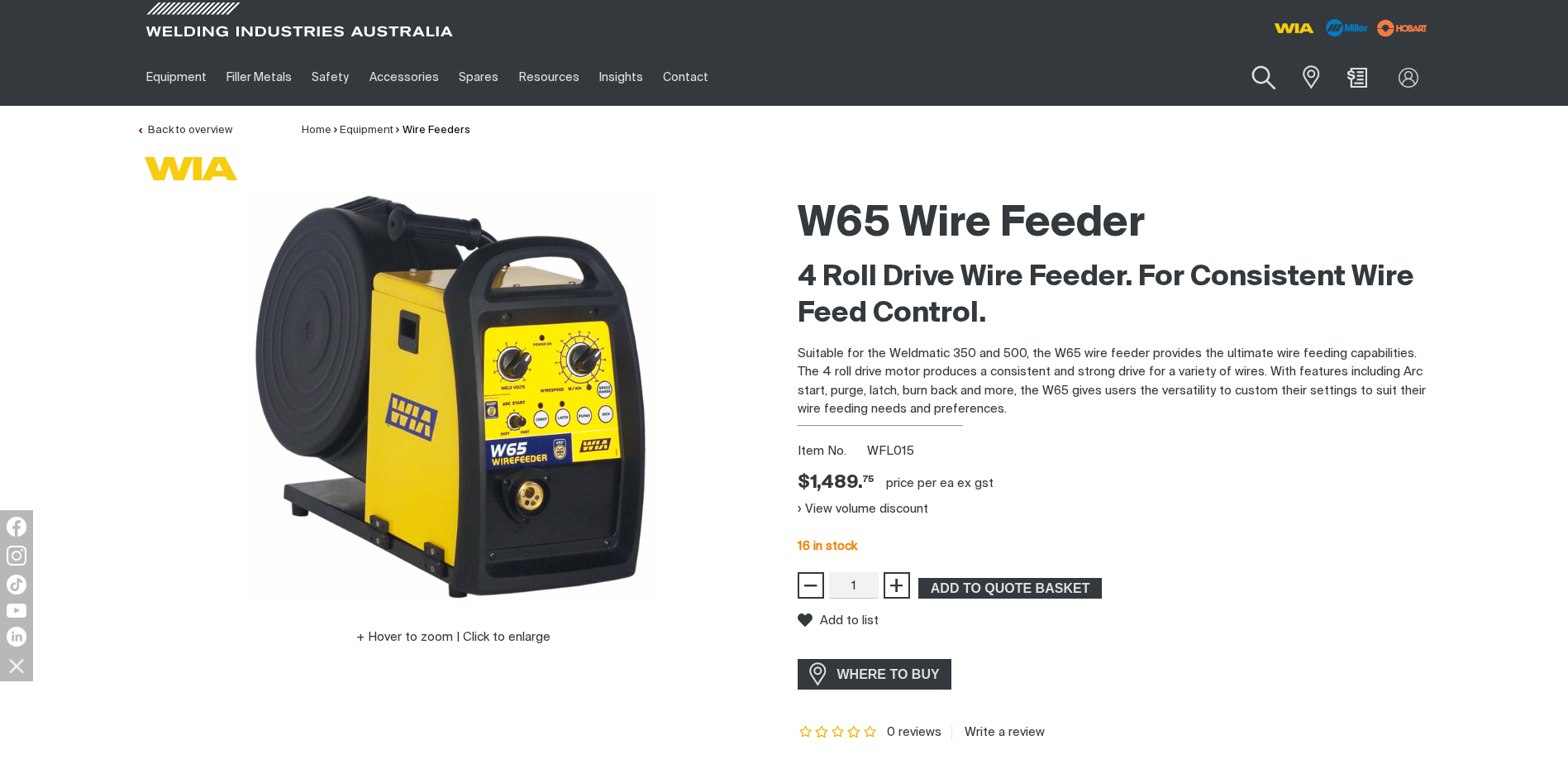
click at [1262, 81] on button "Search products" at bounding box center [1265, 78] width 67 height 47
click at [1164, 71] on input "Search" at bounding box center [1164, 77] width 254 height 37
click at [878, 504] on button "View volume discount" at bounding box center [863, 508] width 130 height 26
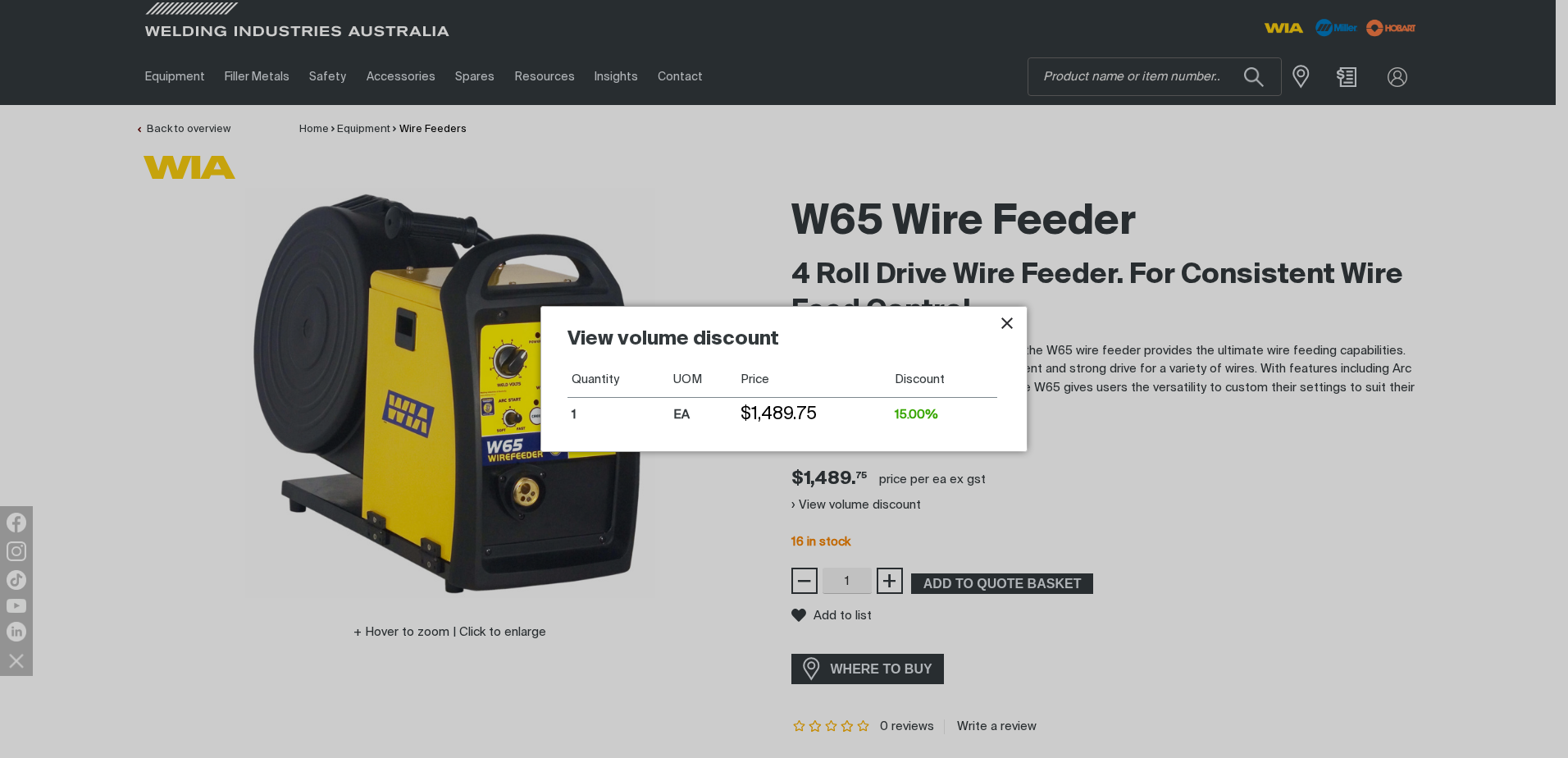
click at [1090, 498] on div at bounding box center [784, 379] width 1568 height 758
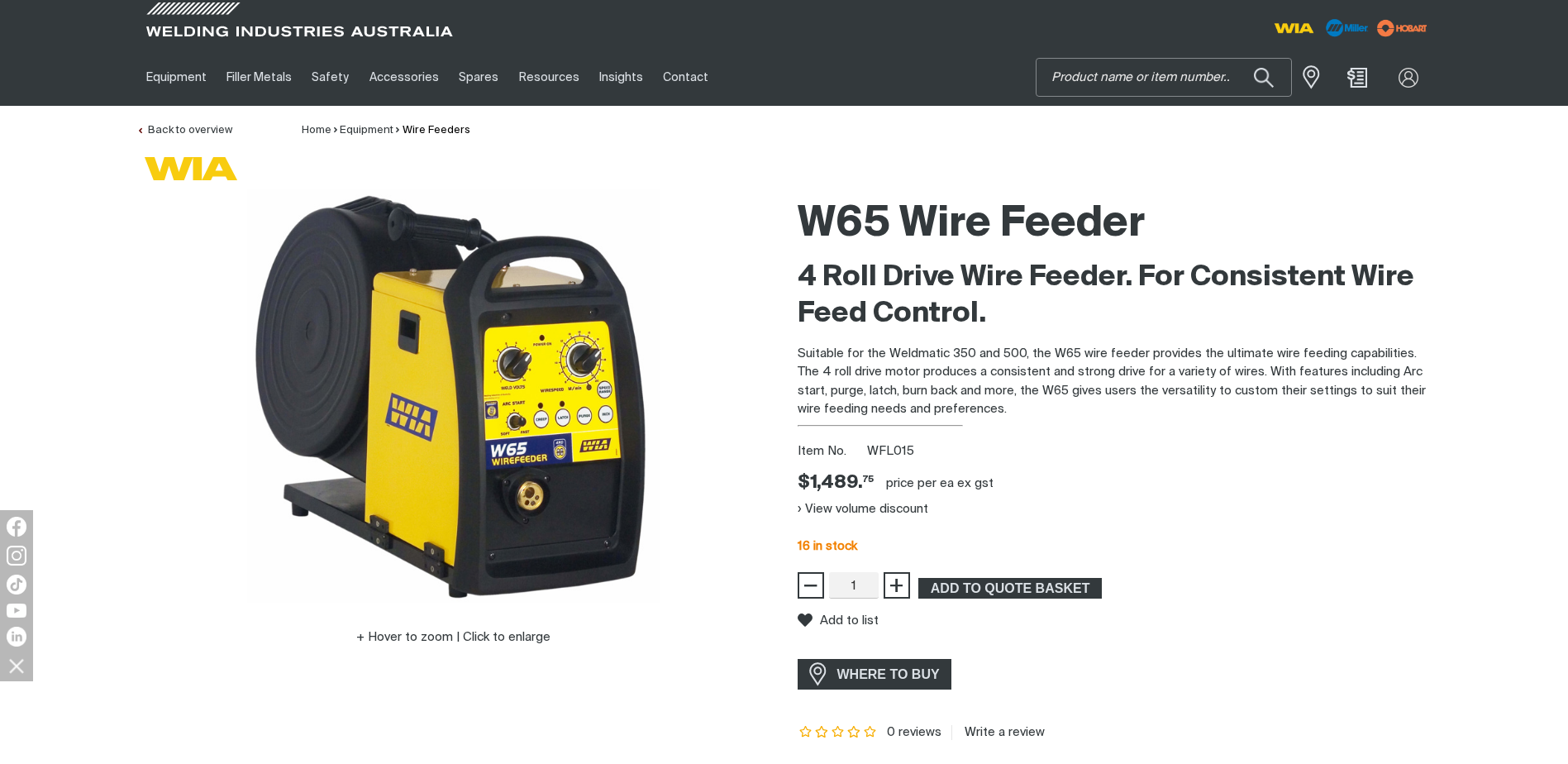
click at [1105, 85] on input "Search" at bounding box center [1164, 77] width 254 height 37
type input "wf007"
click at [1228, 118] on span "WF007" at bounding box center [1246, 123] width 37 height 11
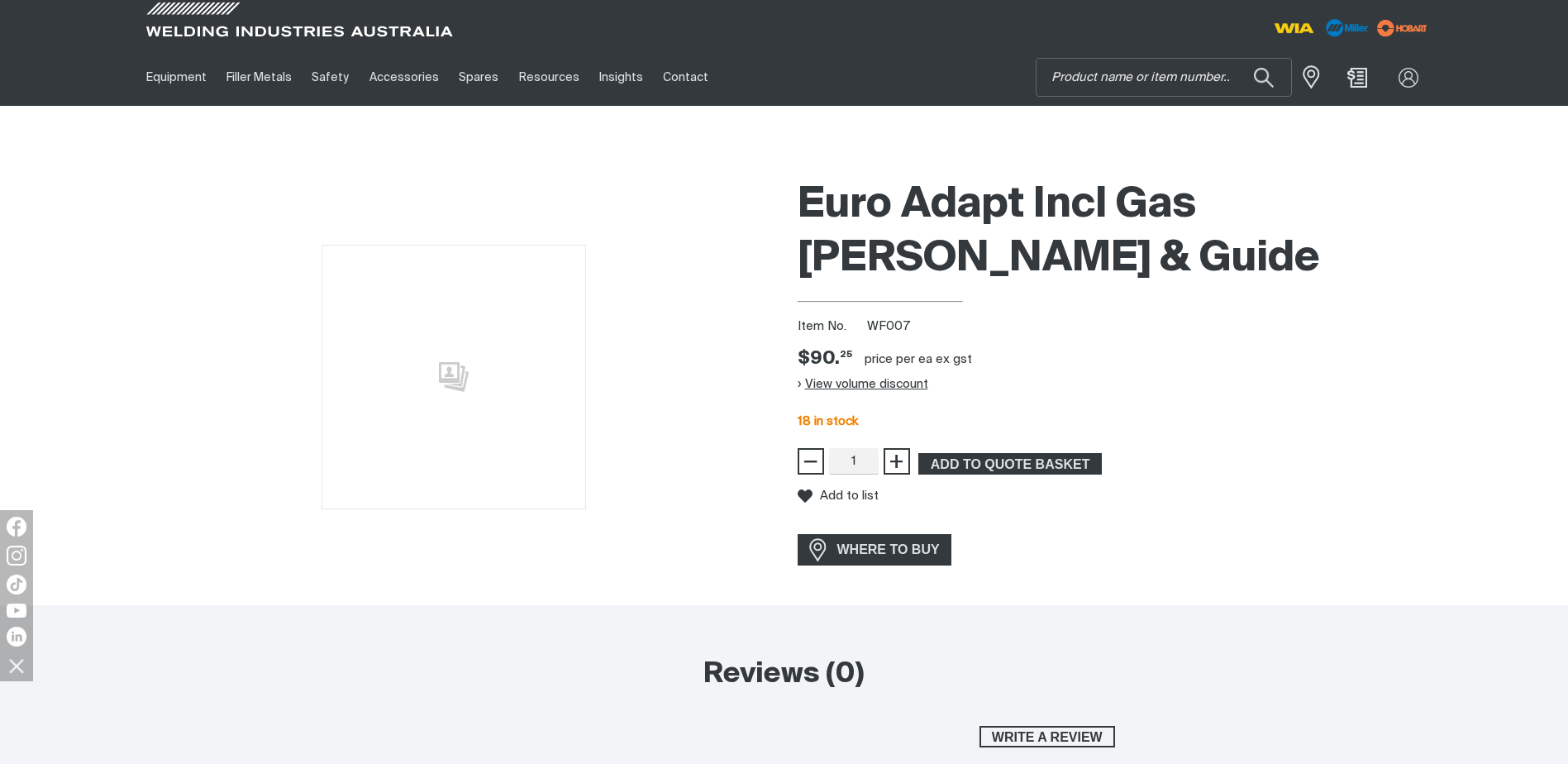
click at [886, 381] on button "View volume discount" at bounding box center [863, 384] width 130 height 26
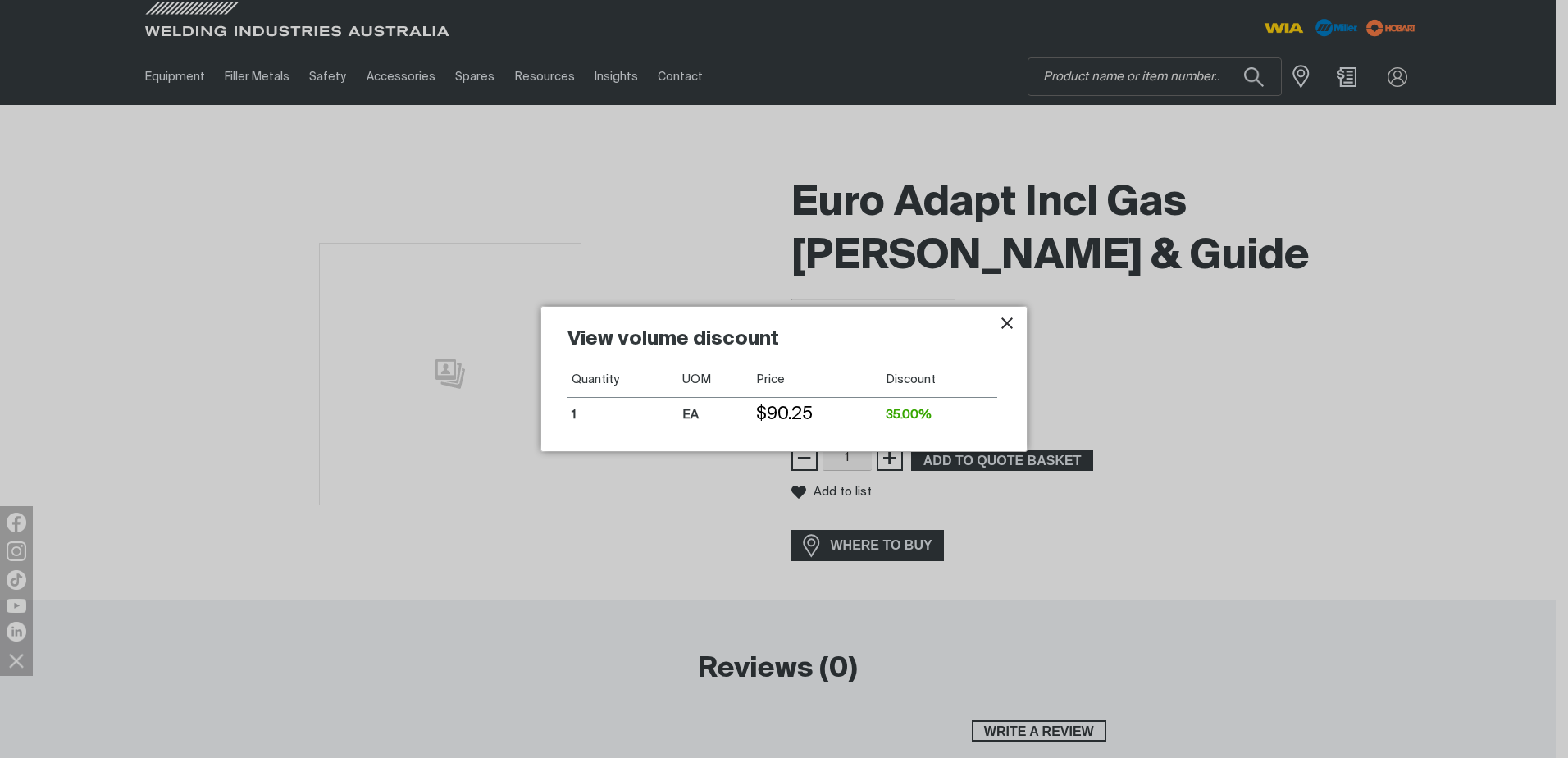
click at [1003, 325] on icon "Close pop-up overlay" at bounding box center [1007, 323] width 20 height 20
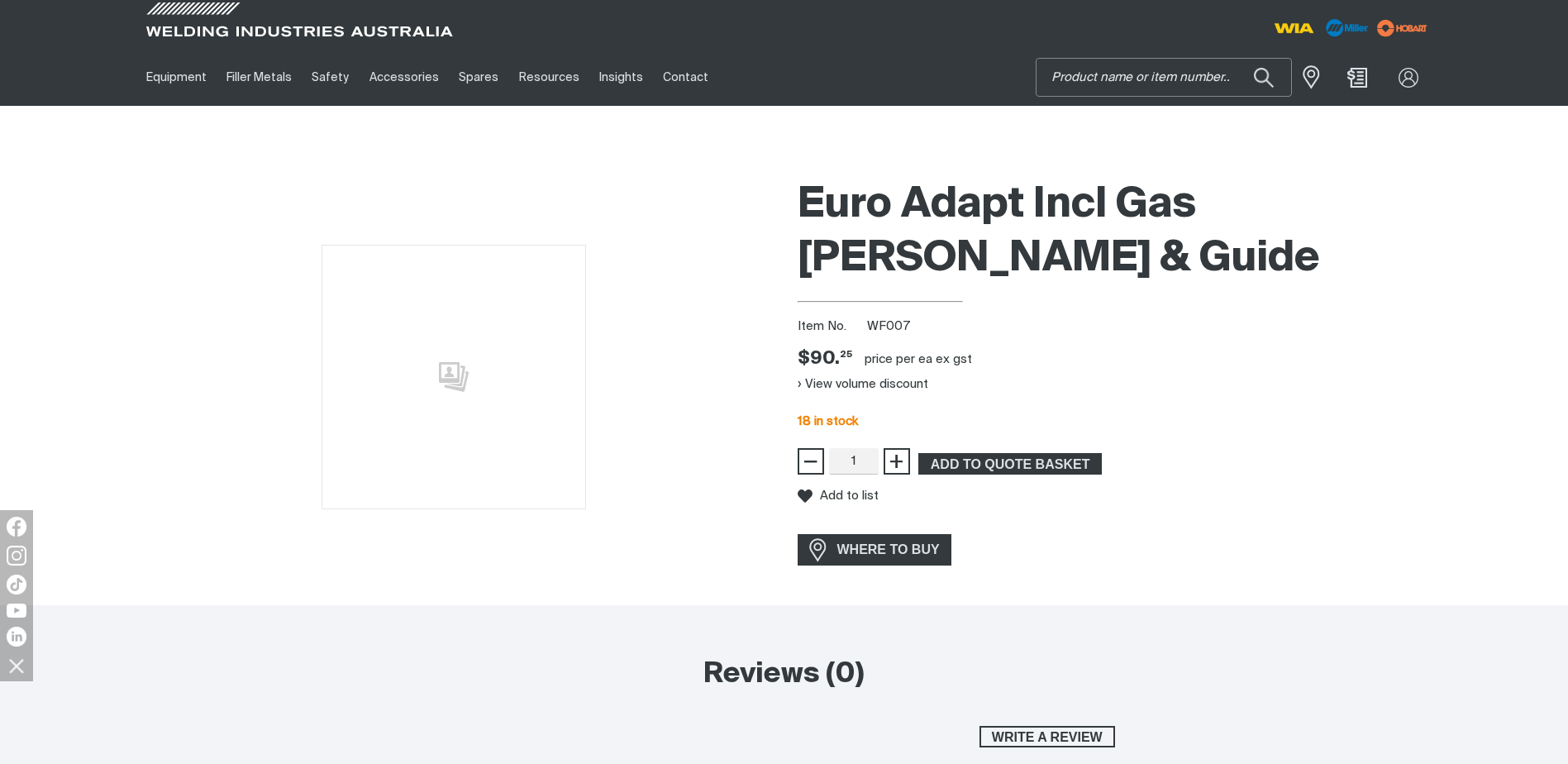
click at [1171, 73] on input "Search" at bounding box center [1164, 77] width 254 height 37
type input "M0123"
click at [1236, 58] on button "Search products" at bounding box center [1264, 77] width 56 height 39
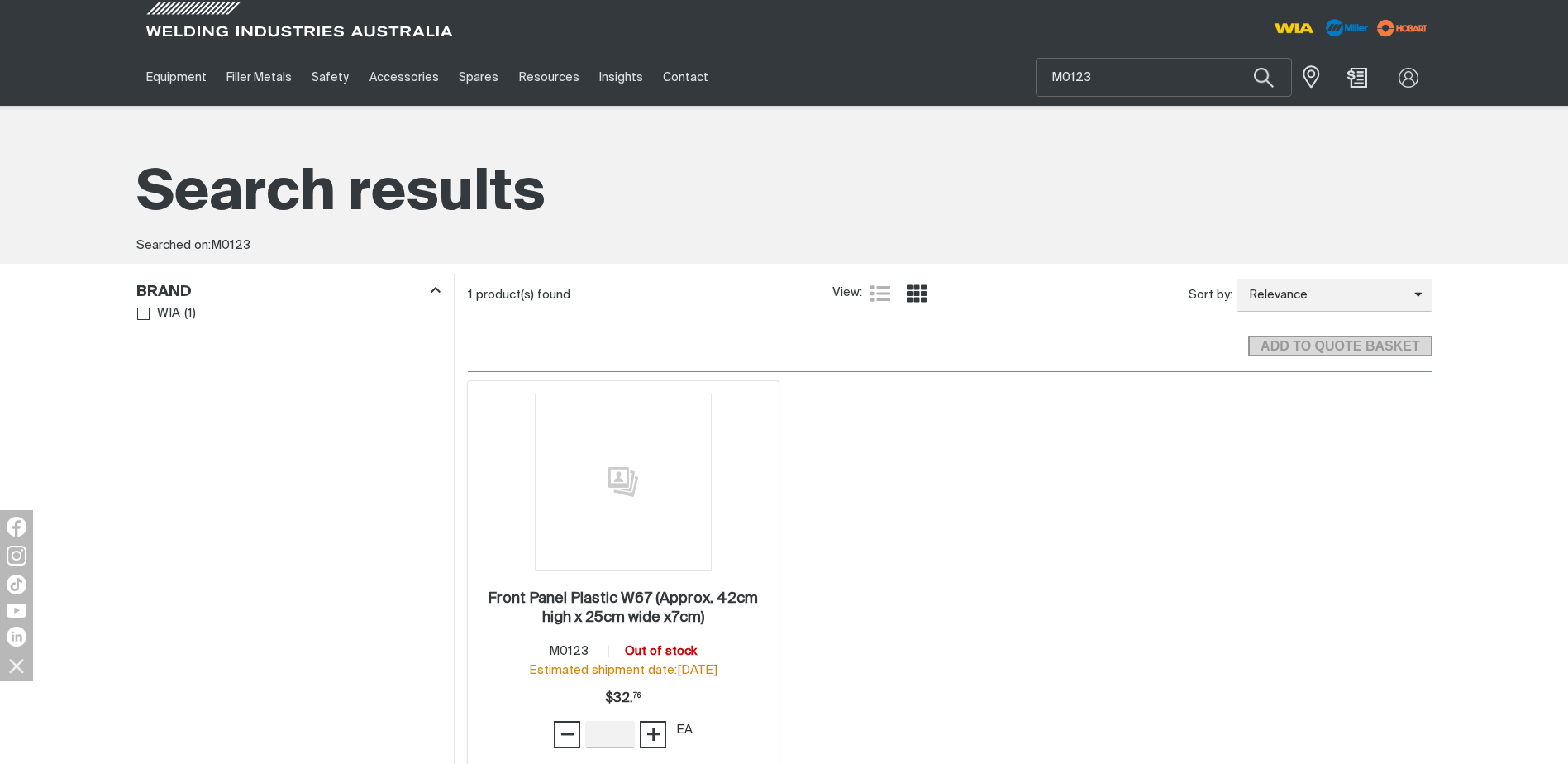
click at [648, 617] on h2 "Front Panel Plastic W67 (Approx. 42cm high x 25cm wide x7cm) ." at bounding box center [622, 607] width 271 height 33
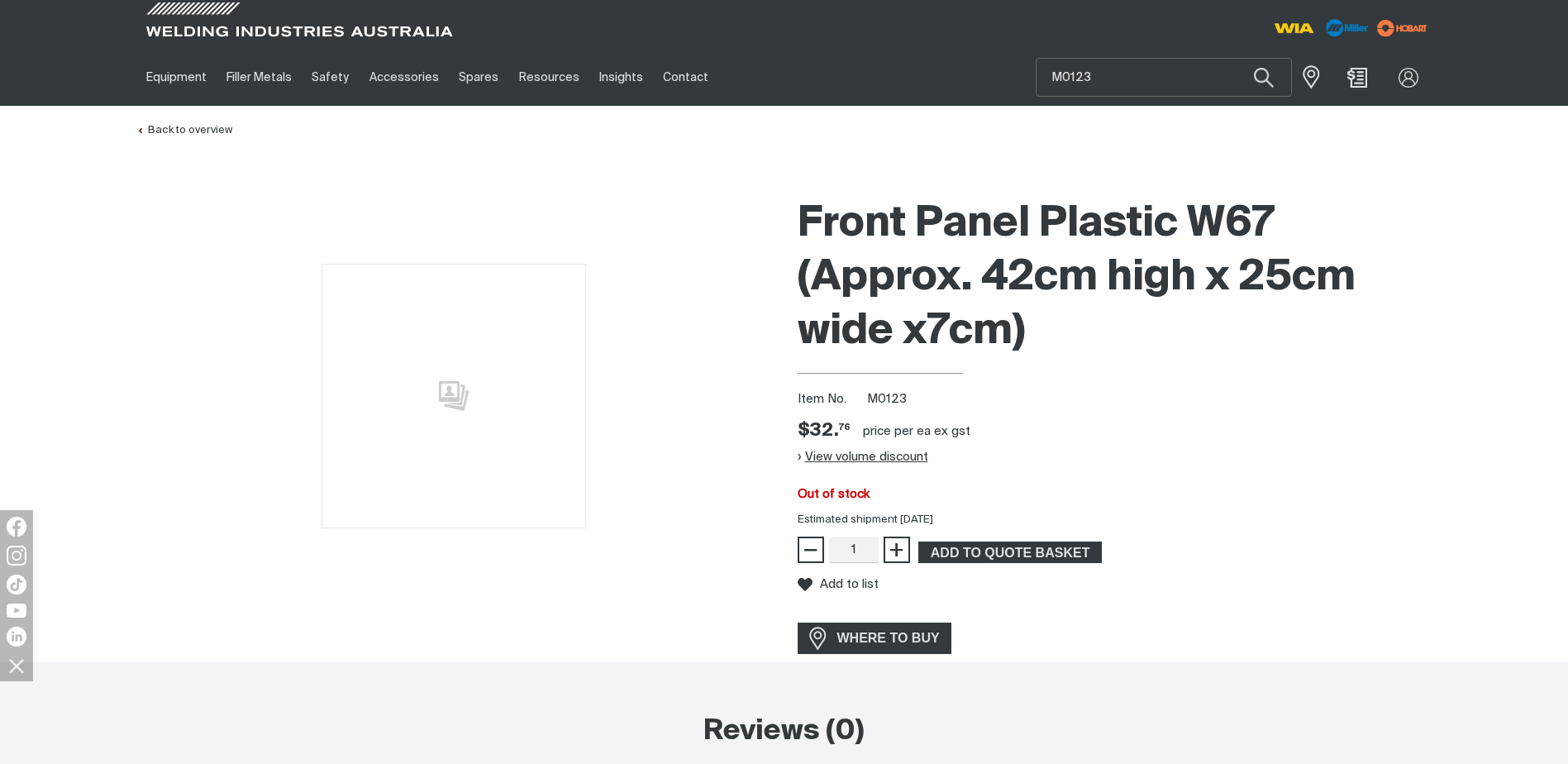
click at [862, 462] on button "View volume discount" at bounding box center [863, 456] width 130 height 26
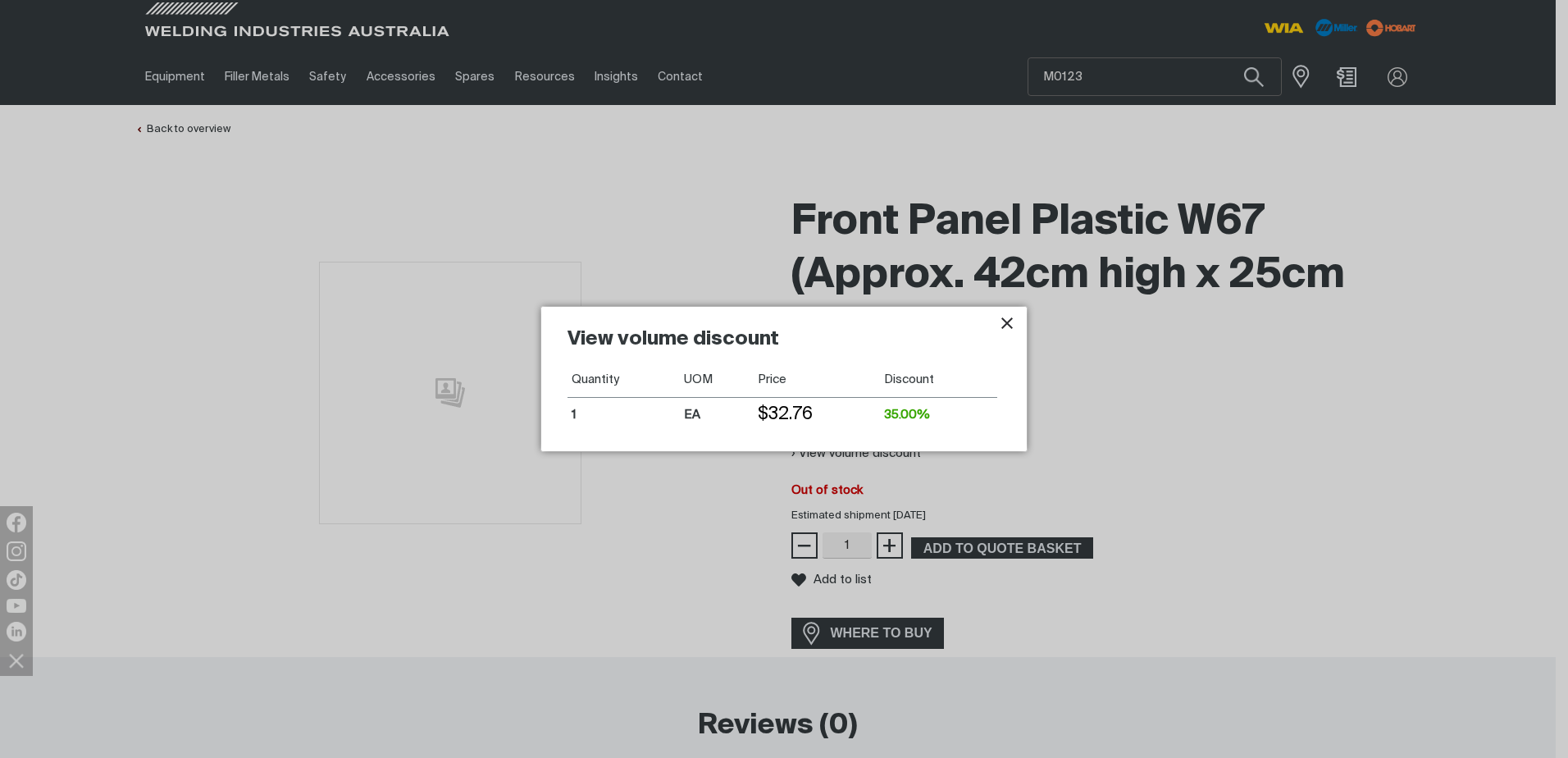
click at [1004, 322] on icon "Close pop-up overlay" at bounding box center [1007, 323] width 20 height 20
